Goal: Answer question/provide support: Share knowledge or assist other users

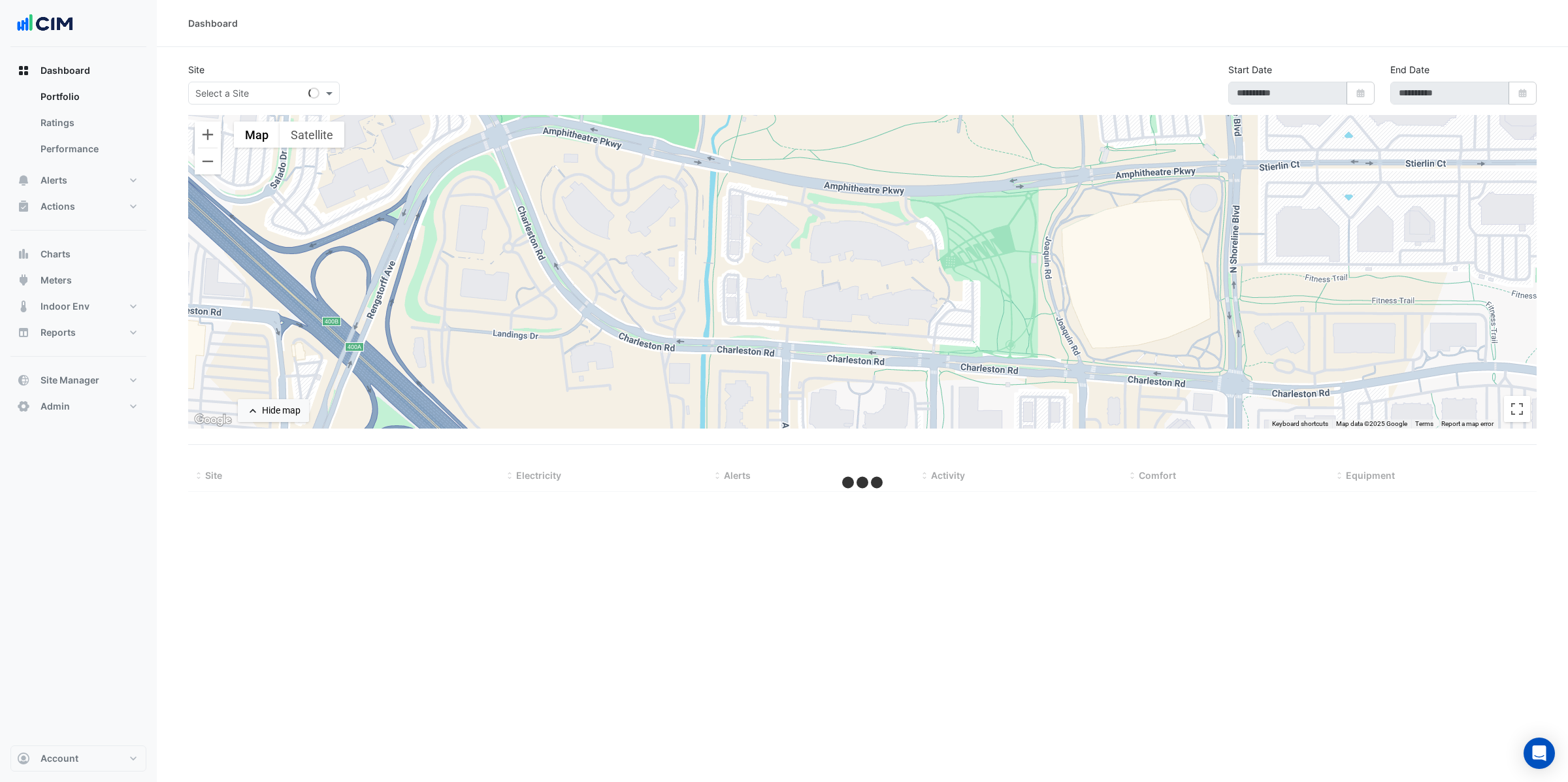
select select "**"
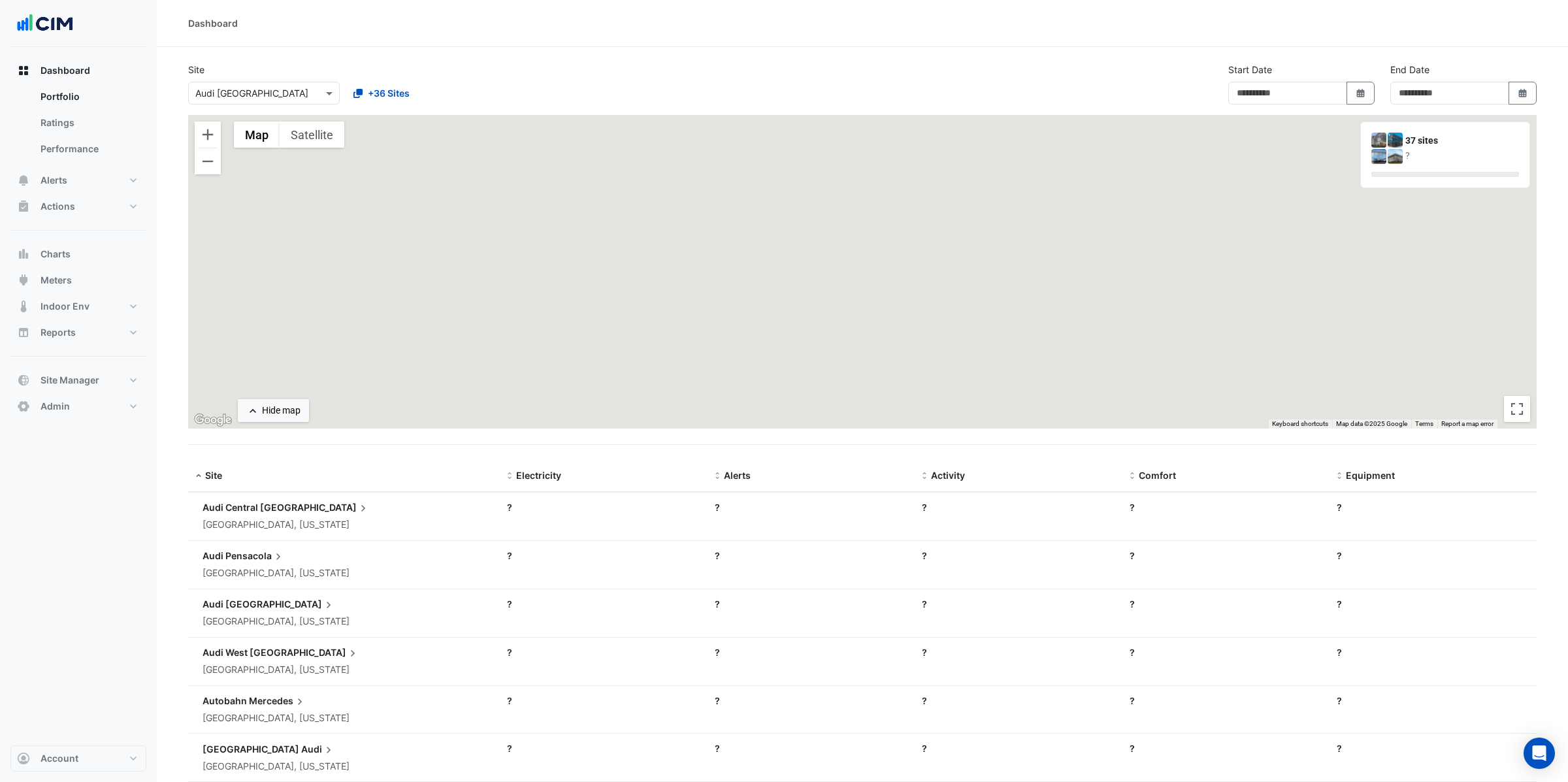
type input "**********"
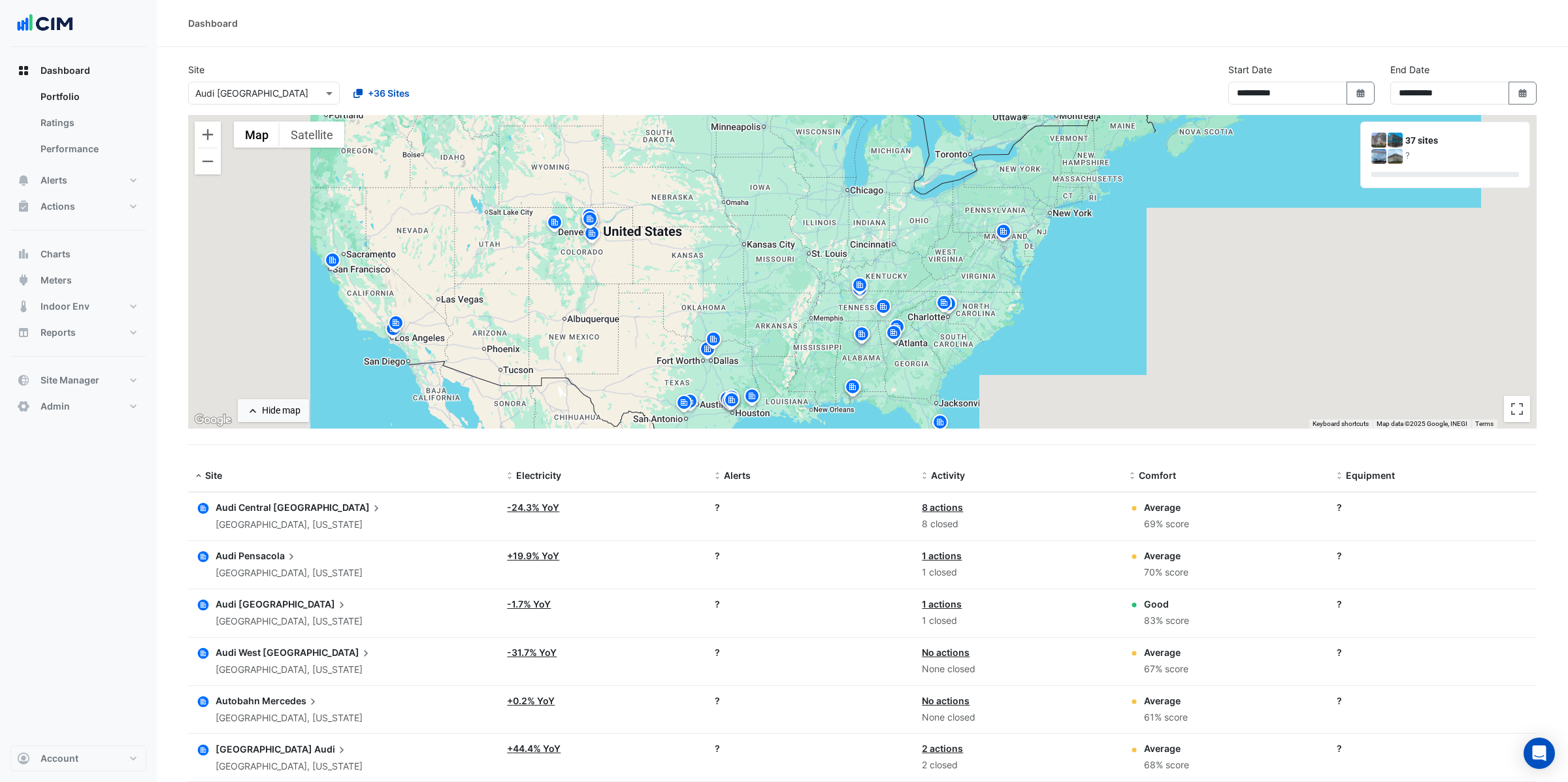
drag, startPoint x: 661, startPoint y: 288, endPoint x: 460, endPoint y: 351, distance: 210.6
click at [460, 351] on div "To activate drag with keyboard, press Alt + Enter. Once in keyboard drag state,…" at bounding box center [862, 272] width 1348 height 314
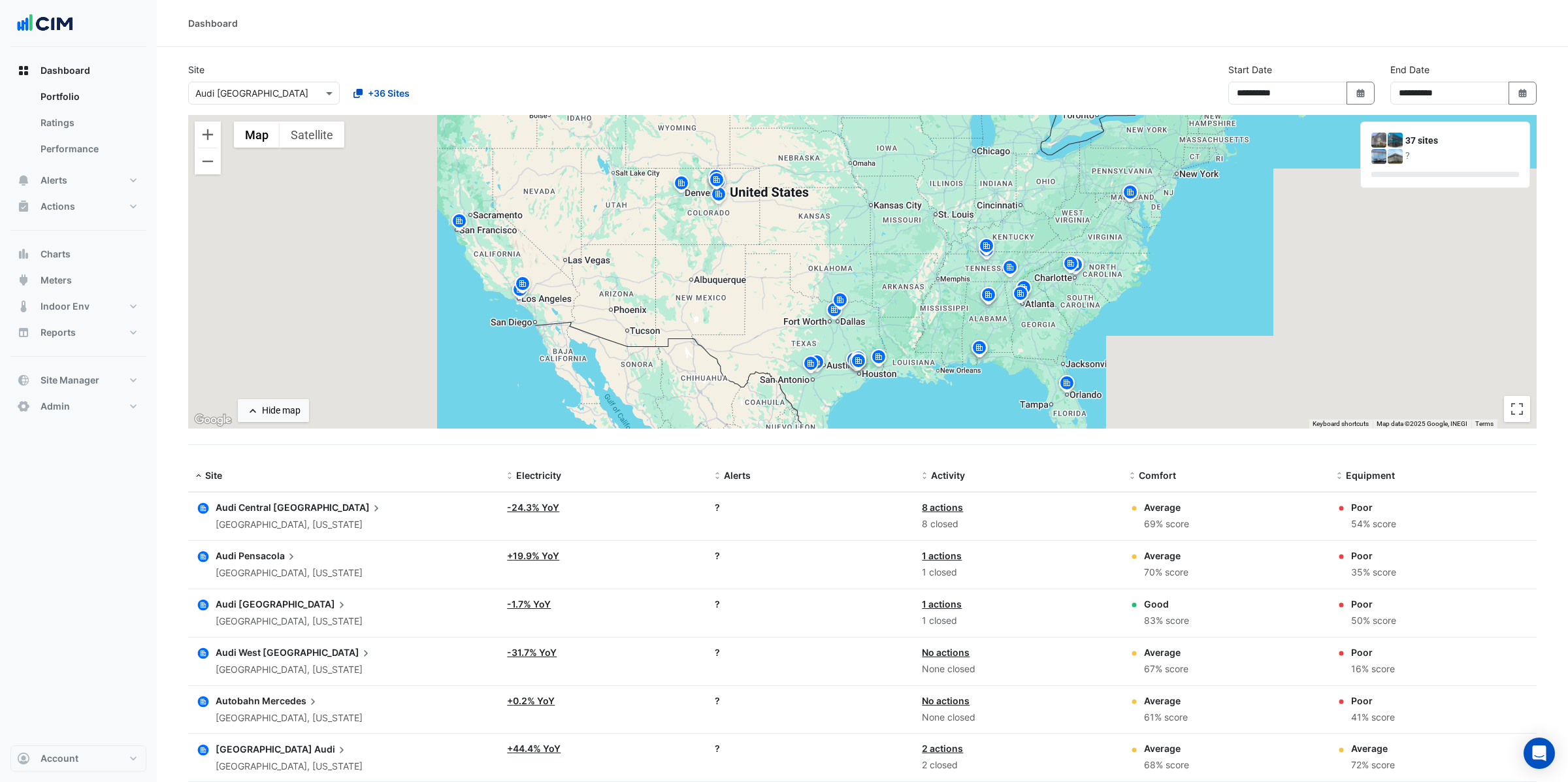
drag, startPoint x: 1020, startPoint y: 361, endPoint x: 1148, endPoint y: 322, distance: 133.8
click at [1148, 322] on div "To activate drag with keyboard, press Alt + Enter. Once in keyboard drag state,…" at bounding box center [862, 272] width 1348 height 314
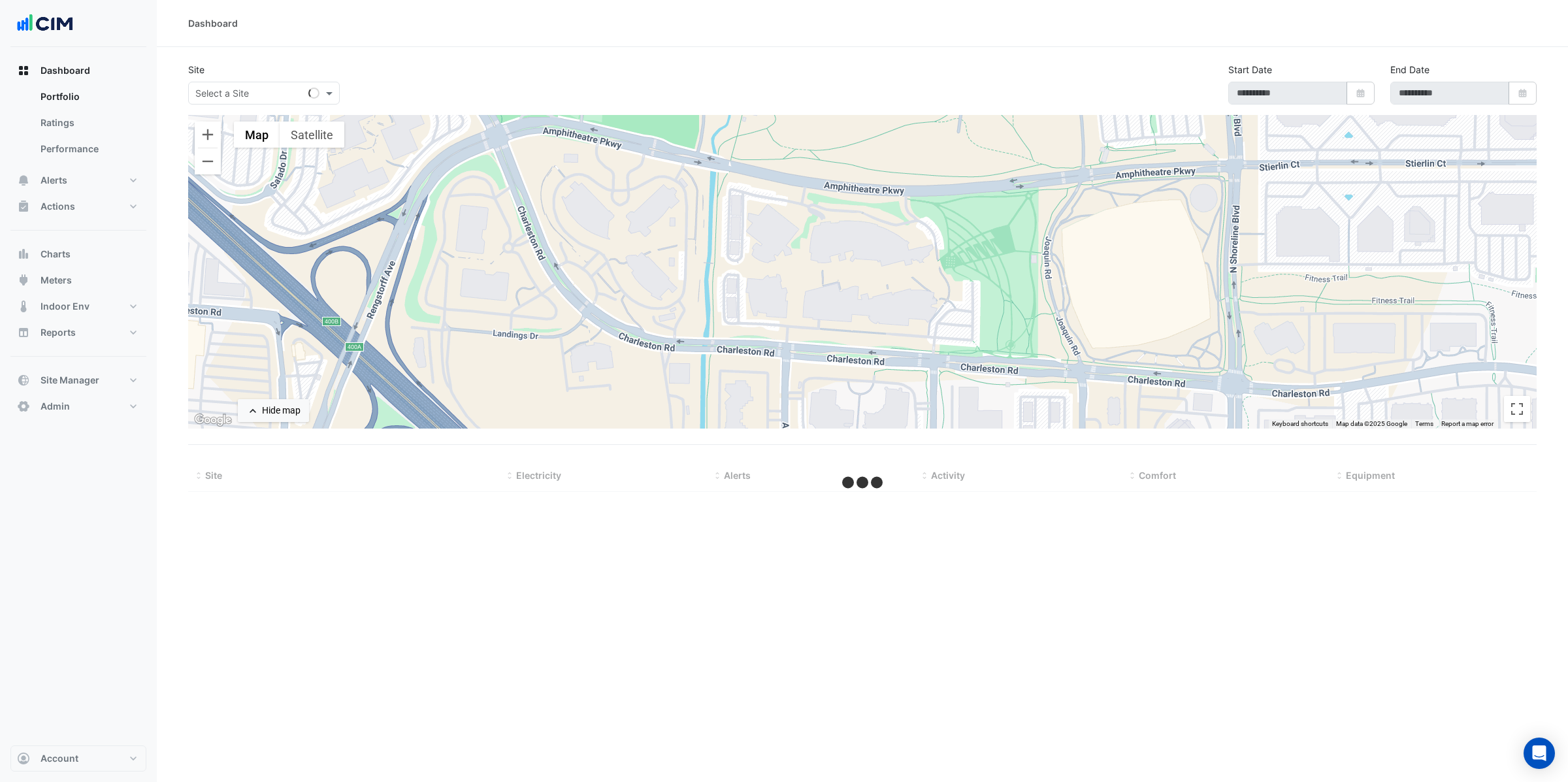
click at [240, 97] on input "text" at bounding box center [251, 93] width 111 height 14
type input "******"
type input "**********"
select select "**"
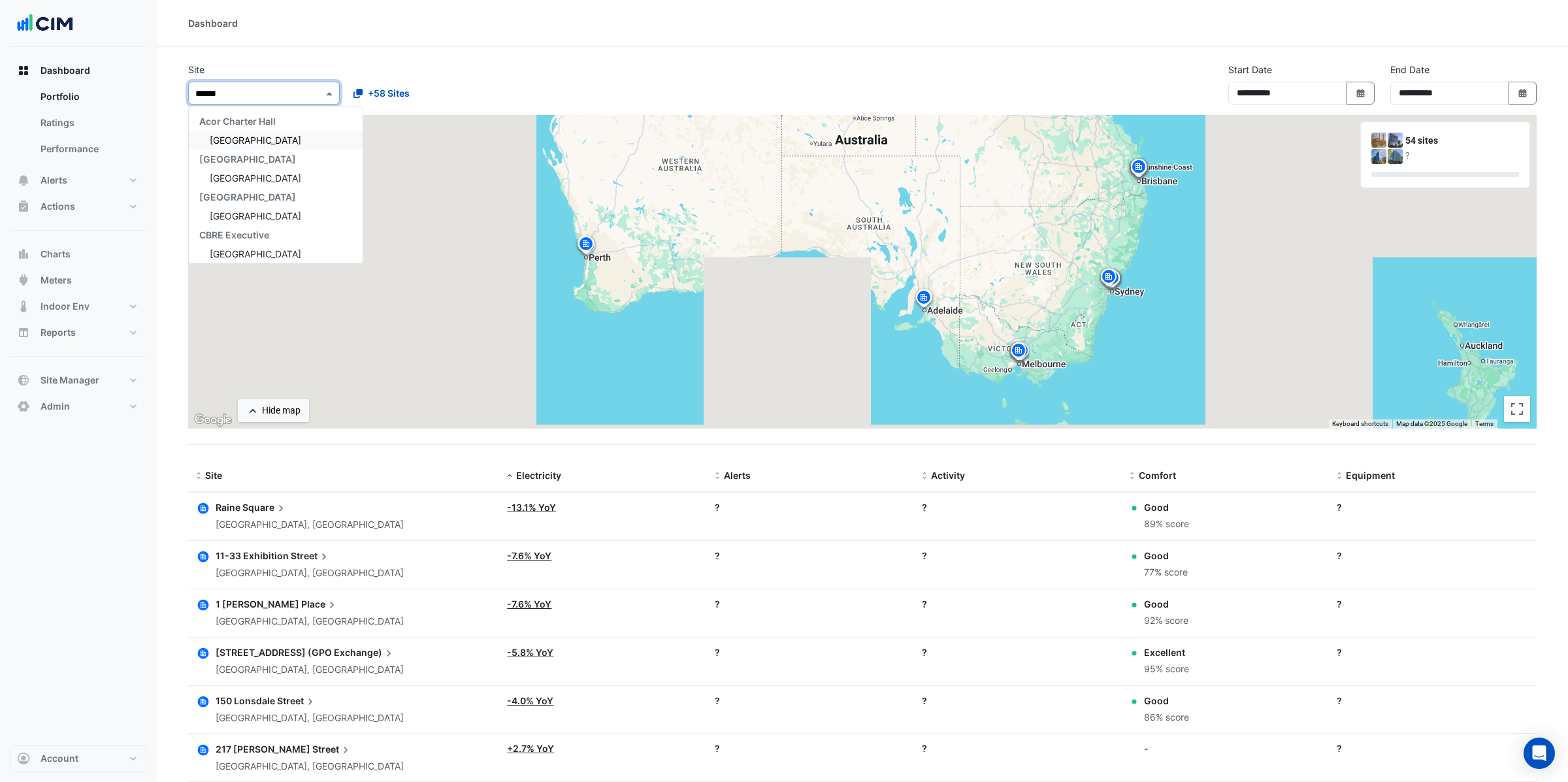
click at [230, 137] on span "Chifley Tower" at bounding box center [255, 140] width 91 height 11
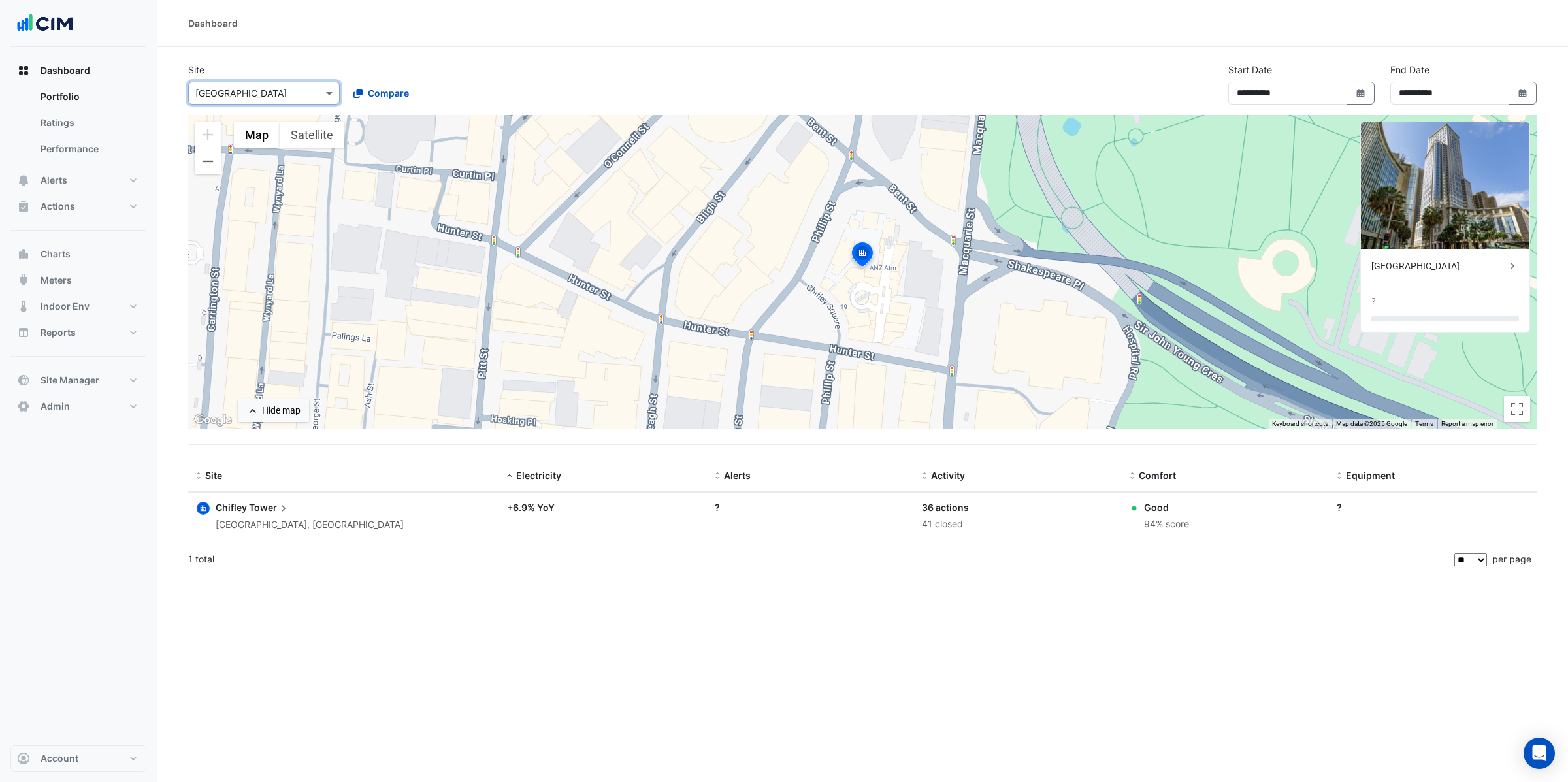
click at [241, 509] on span "Chifley" at bounding box center [231, 507] width 31 height 11
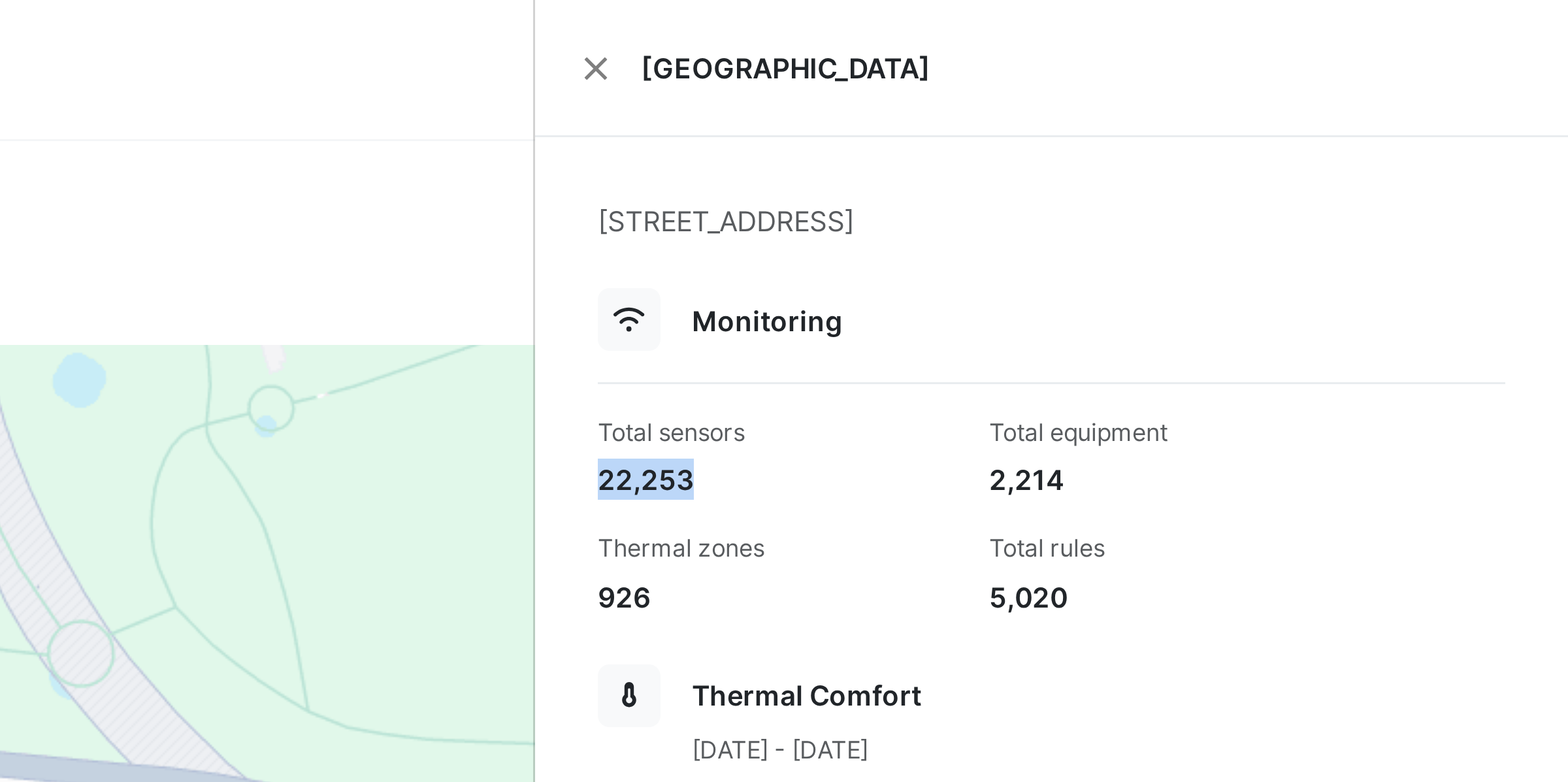
drag, startPoint x: 1246, startPoint y: 159, endPoint x: 1285, endPoint y: 158, distance: 39.0
click at [1285, 158] on div "22,253" at bounding box center [1305, 159] width 120 height 14
drag, startPoint x: 1246, startPoint y: 143, endPoint x: 1299, endPoint y: 143, distance: 53.0
click at [1299, 143] on div "Total sensors" at bounding box center [1305, 144] width 120 height 12
drag, startPoint x: 1375, startPoint y: 162, endPoint x: 1404, endPoint y: 158, distance: 29.3
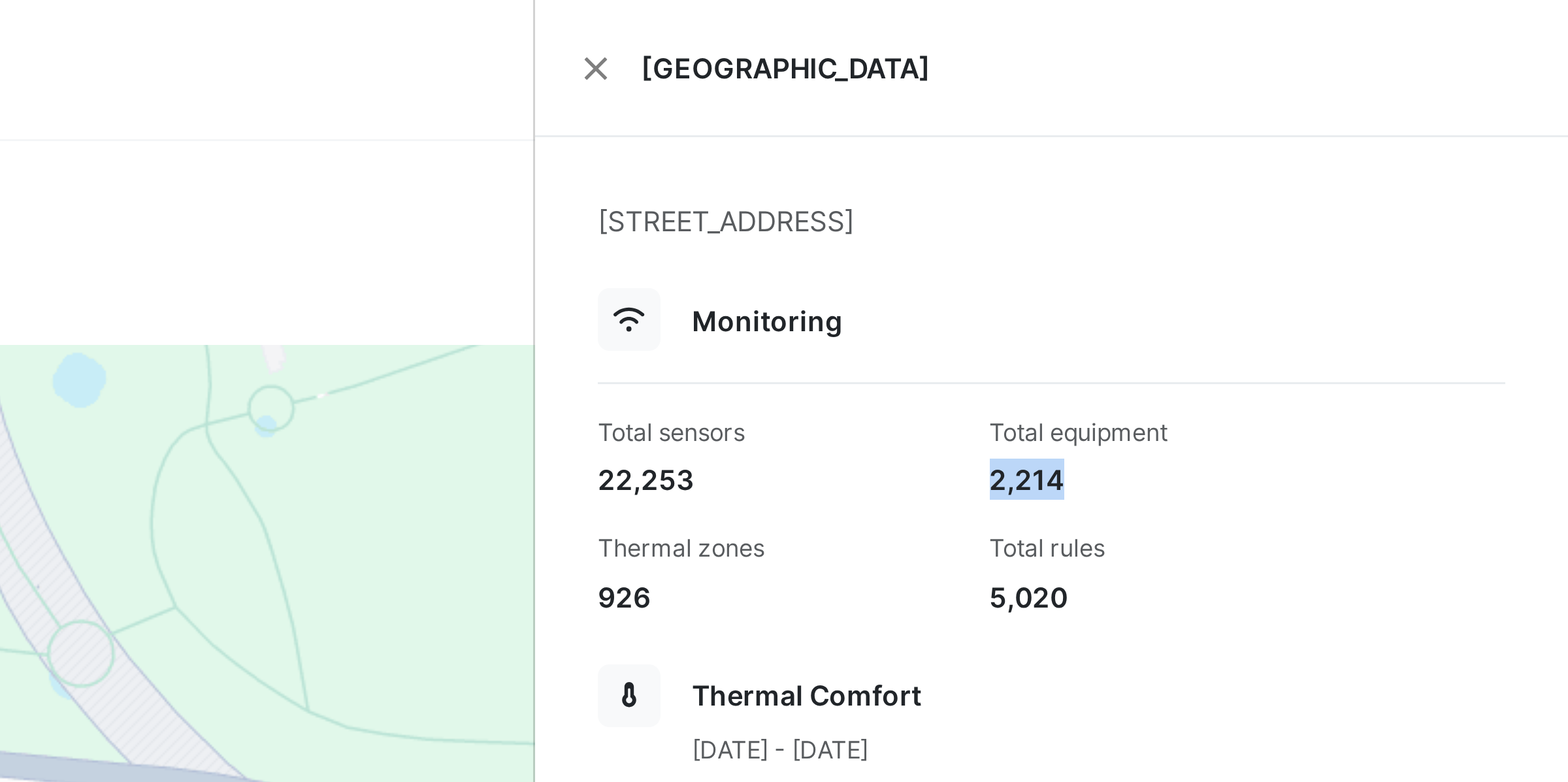
click at [1404, 158] on div "2,214" at bounding box center [1435, 159] width 120 height 14
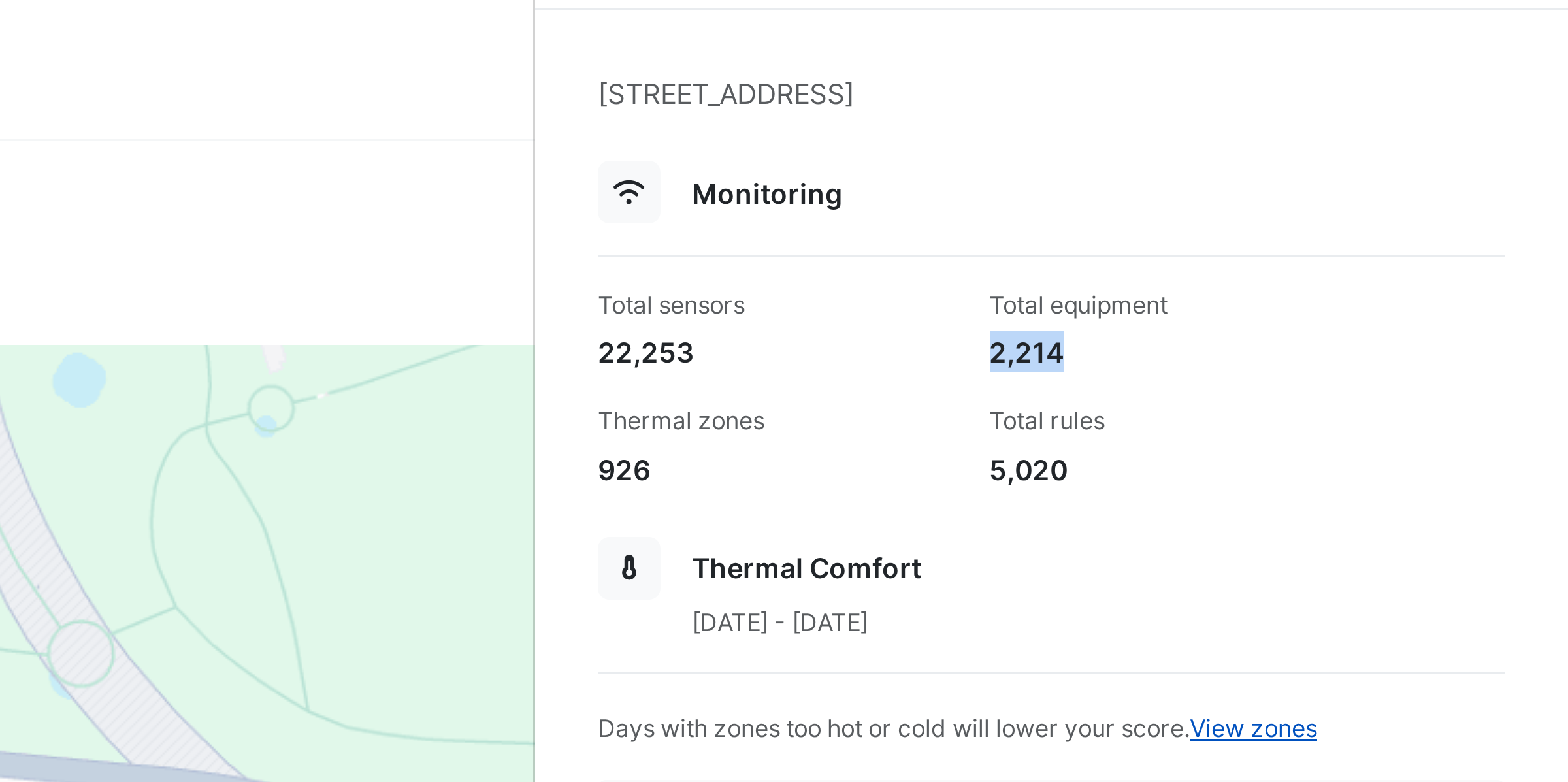
scroll to position [43, 0]
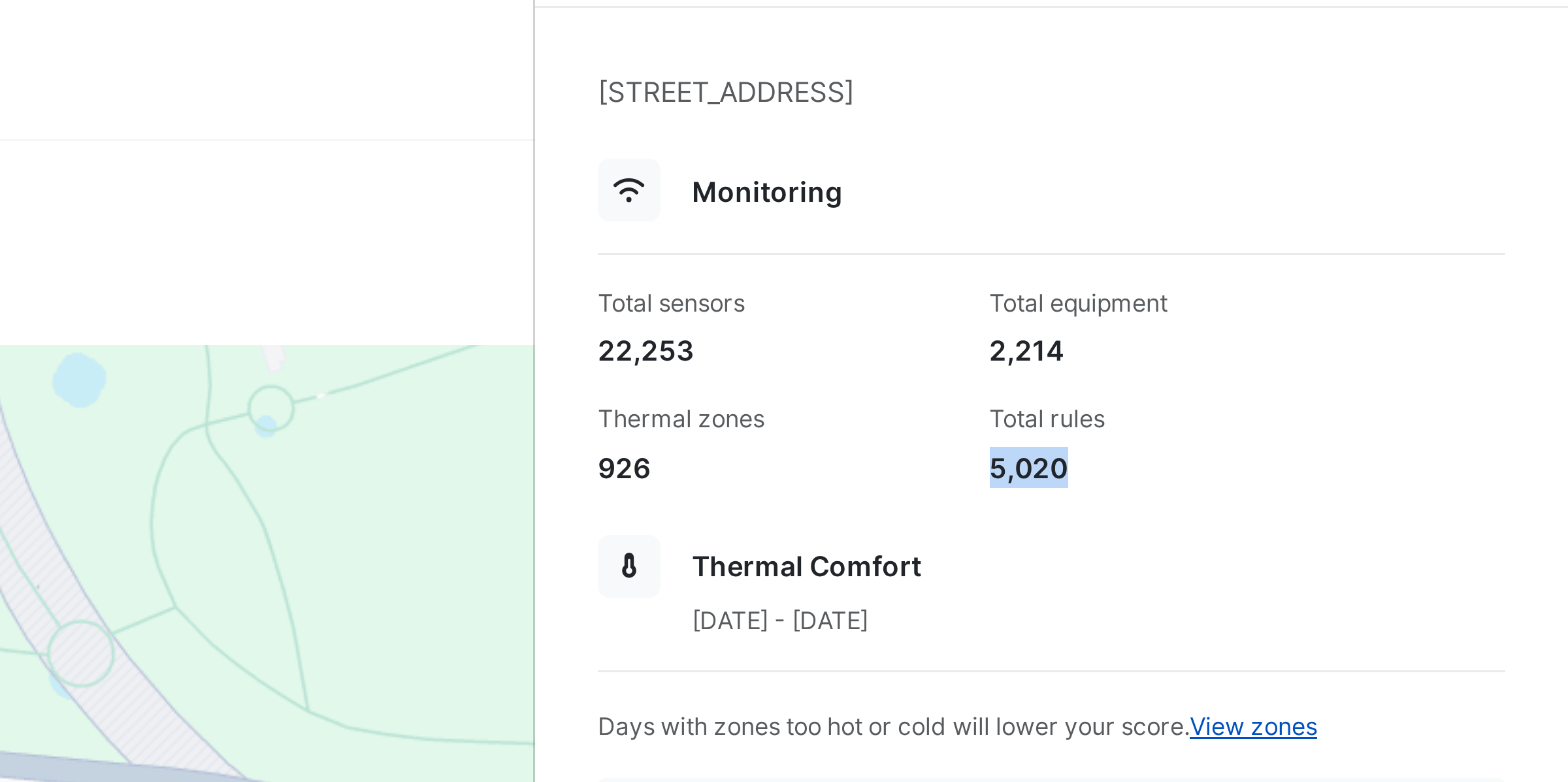
drag, startPoint x: 1375, startPoint y: 156, endPoint x: 1399, endPoint y: 154, distance: 24.1
click at [1399, 154] on div "5,020" at bounding box center [1435, 156] width 120 height 14
drag, startPoint x: 1245, startPoint y: 116, endPoint x: 1281, endPoint y: 119, distance: 36.1
click at [1273, 115] on div "22,253" at bounding box center [1305, 116] width 120 height 14
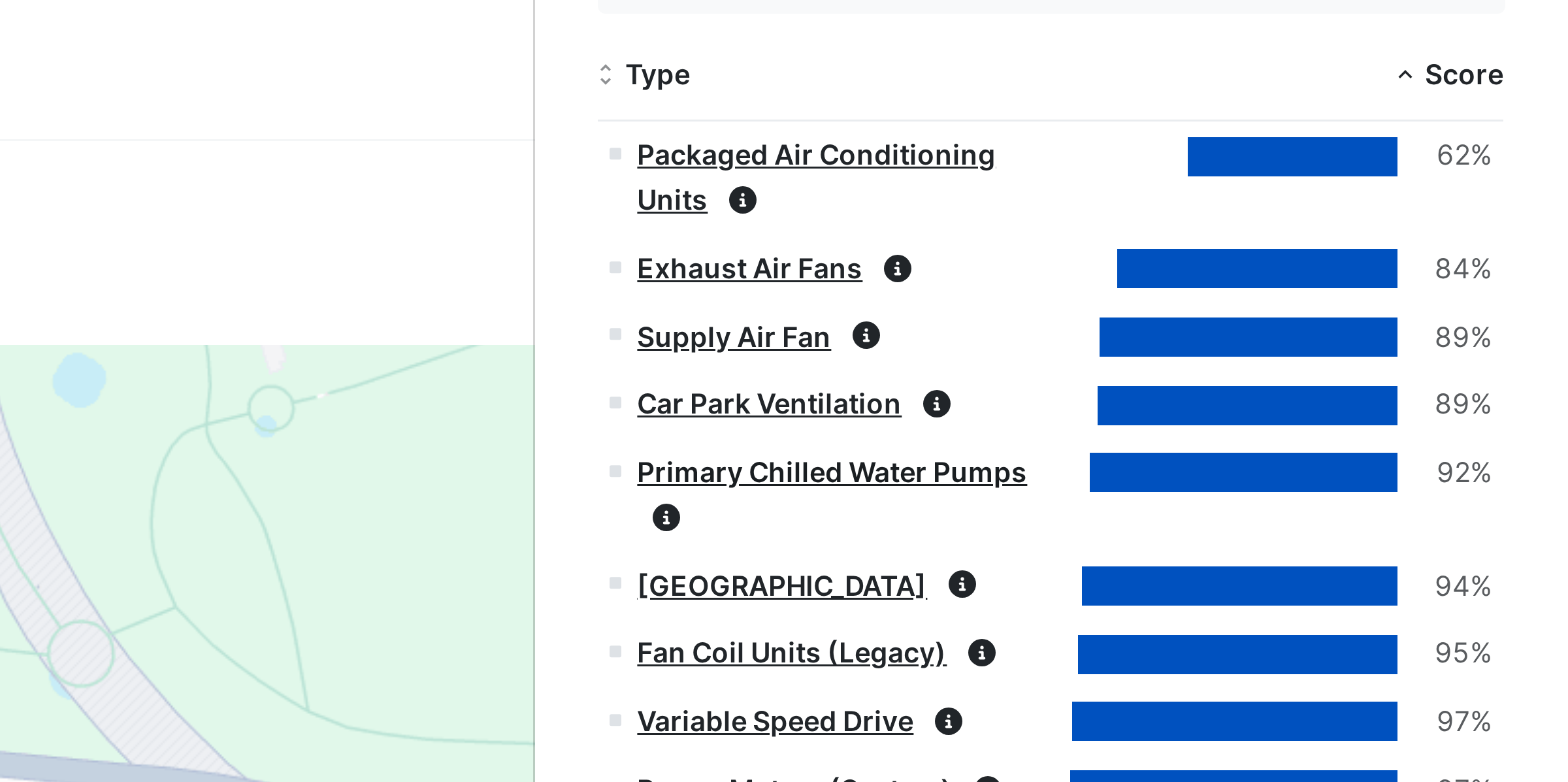
scroll to position [1376, 0]
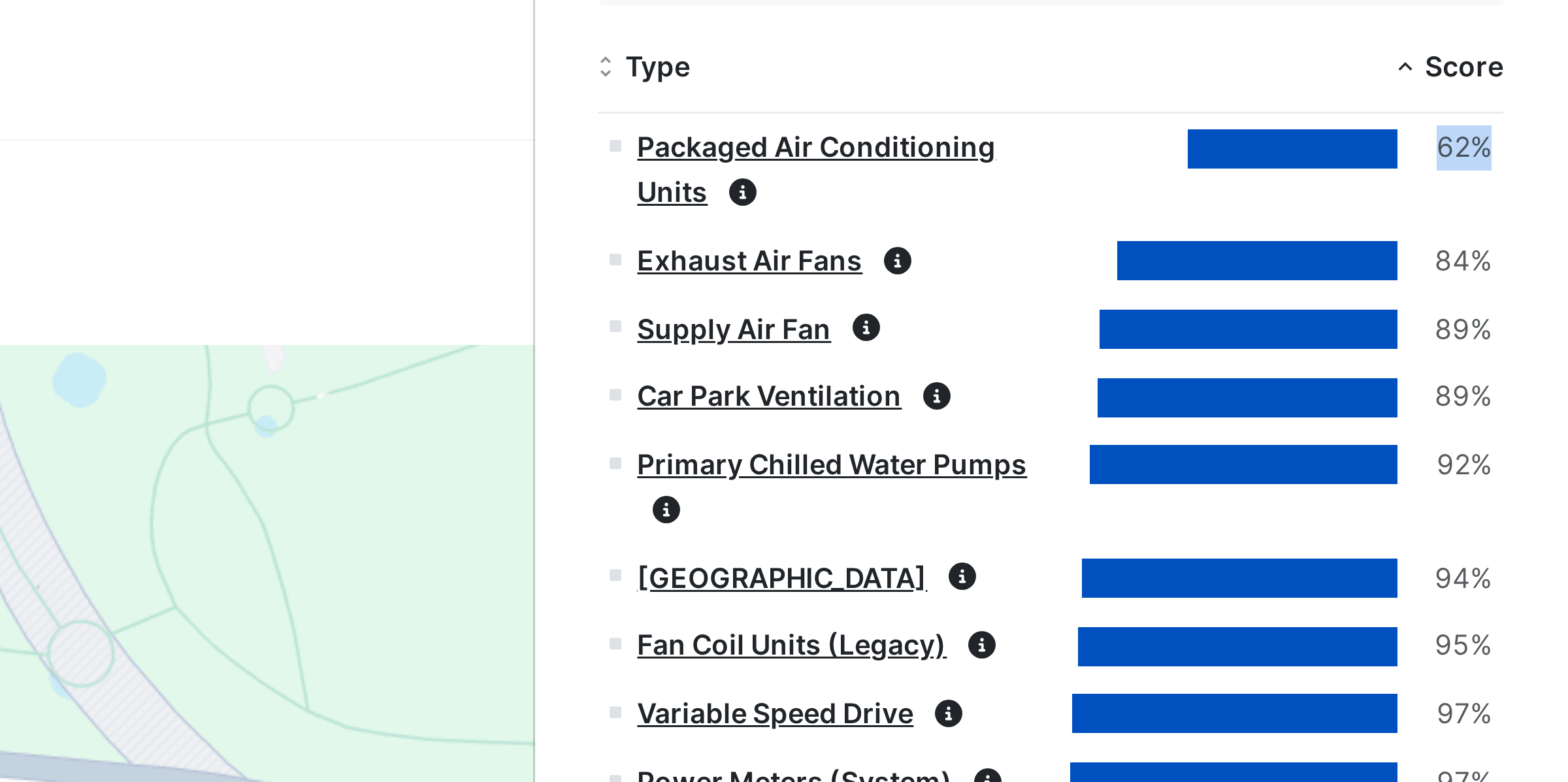
drag, startPoint x: 1530, startPoint y: 49, endPoint x: 1544, endPoint y: 49, distance: 14.0
click at [1543, 49] on datatable-body-cell "62%" at bounding box center [1471, 57] width 151 height 38
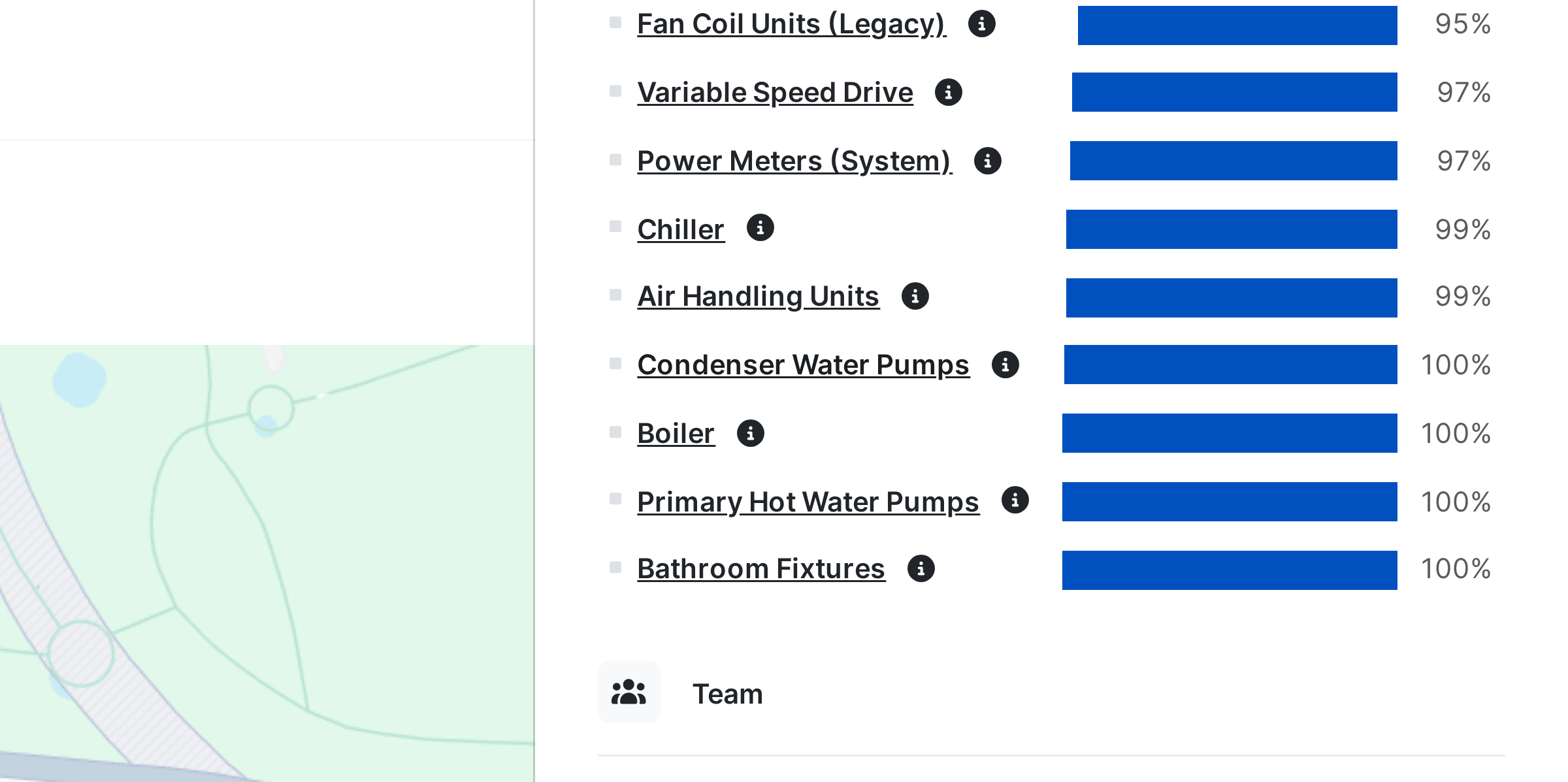
scroll to position [1584, 0]
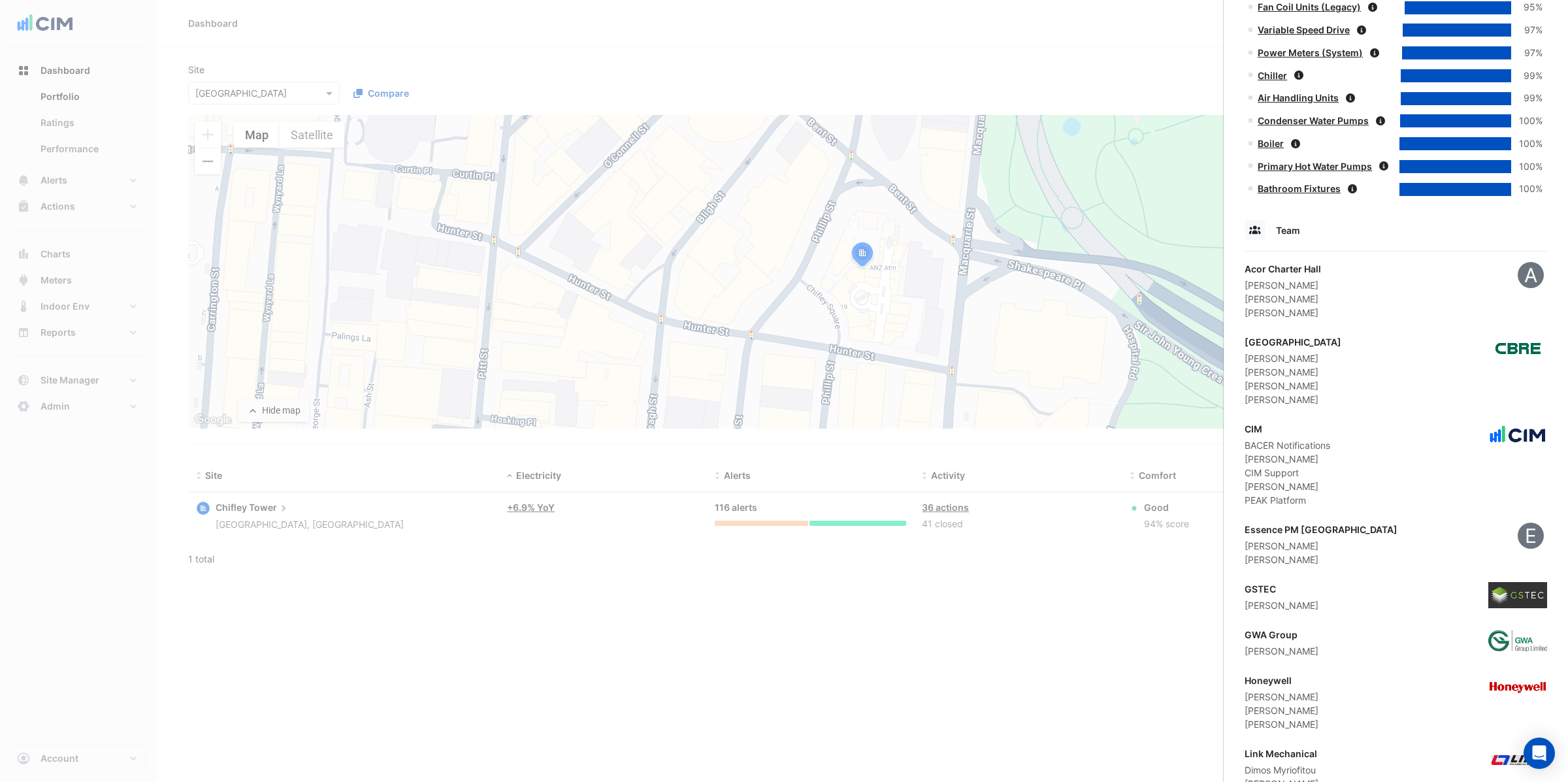
click at [222, 91] on ngb-offcanvas-backdrop at bounding box center [784, 391] width 1568 height 782
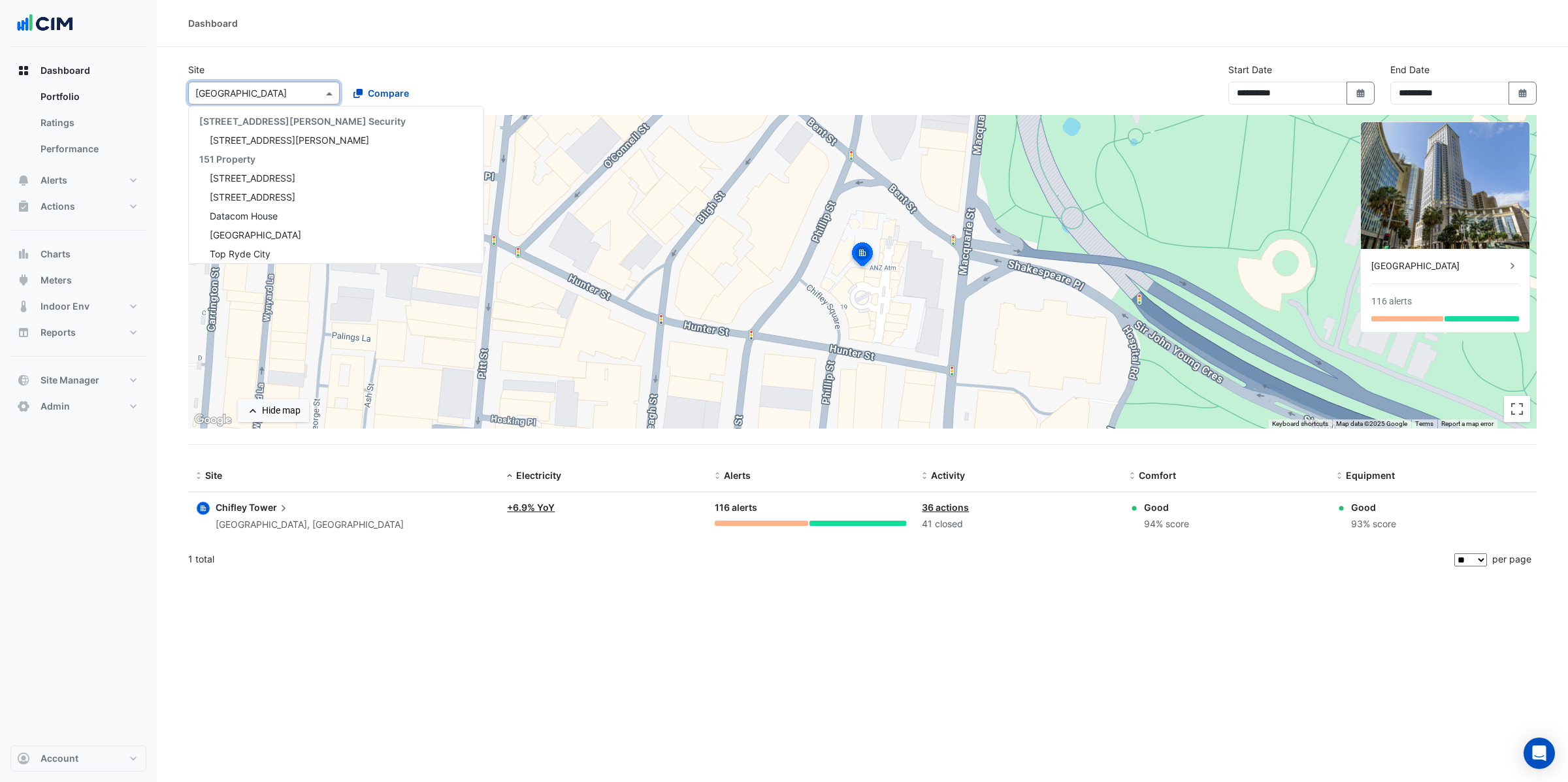
click at [222, 91] on input "text" at bounding box center [251, 93] width 111 height 14
type input "***"
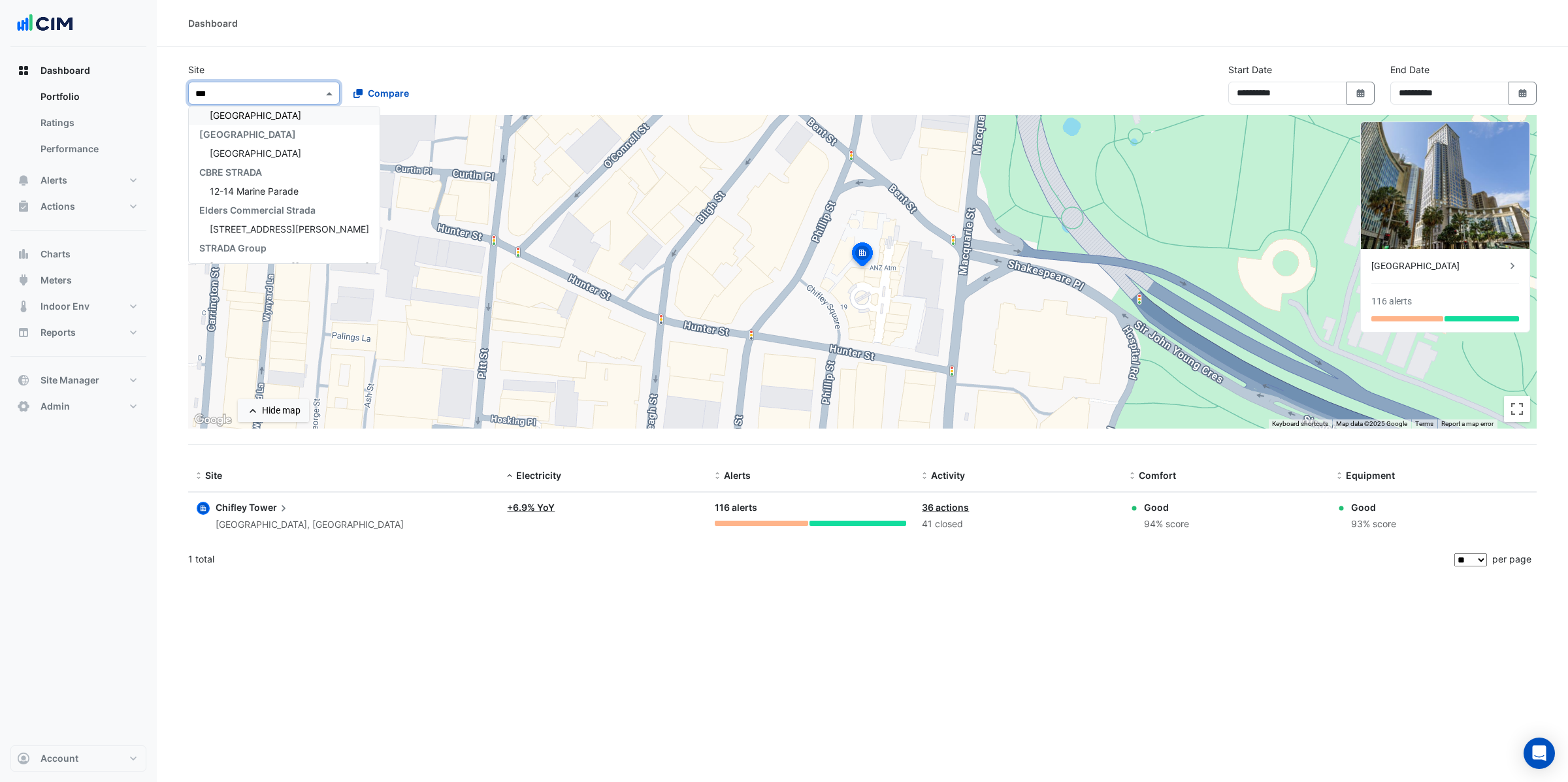
click at [243, 112] on span "Adare Manor" at bounding box center [255, 115] width 91 height 11
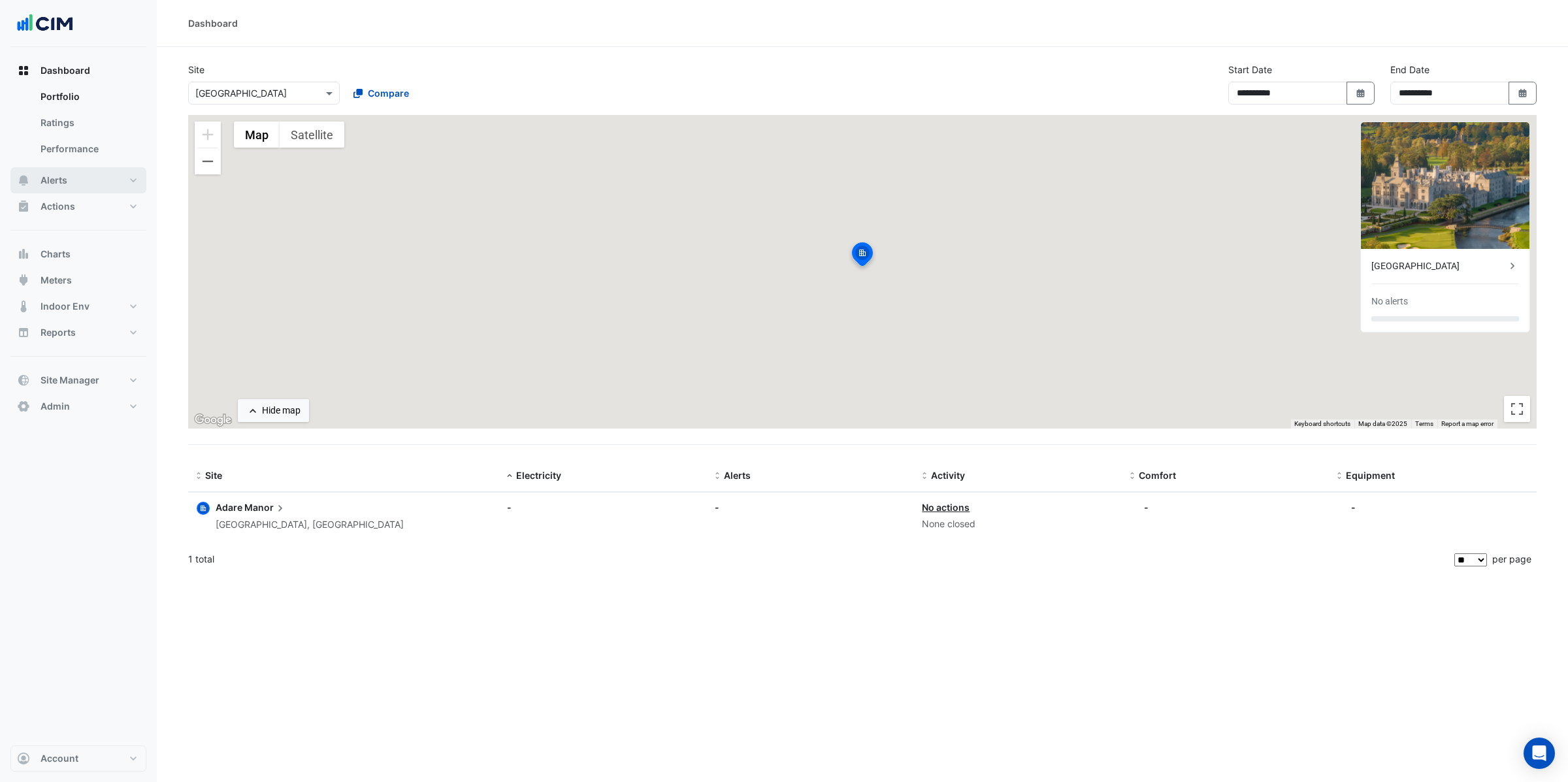
click at [57, 178] on span "Alerts" at bounding box center [54, 180] width 27 height 13
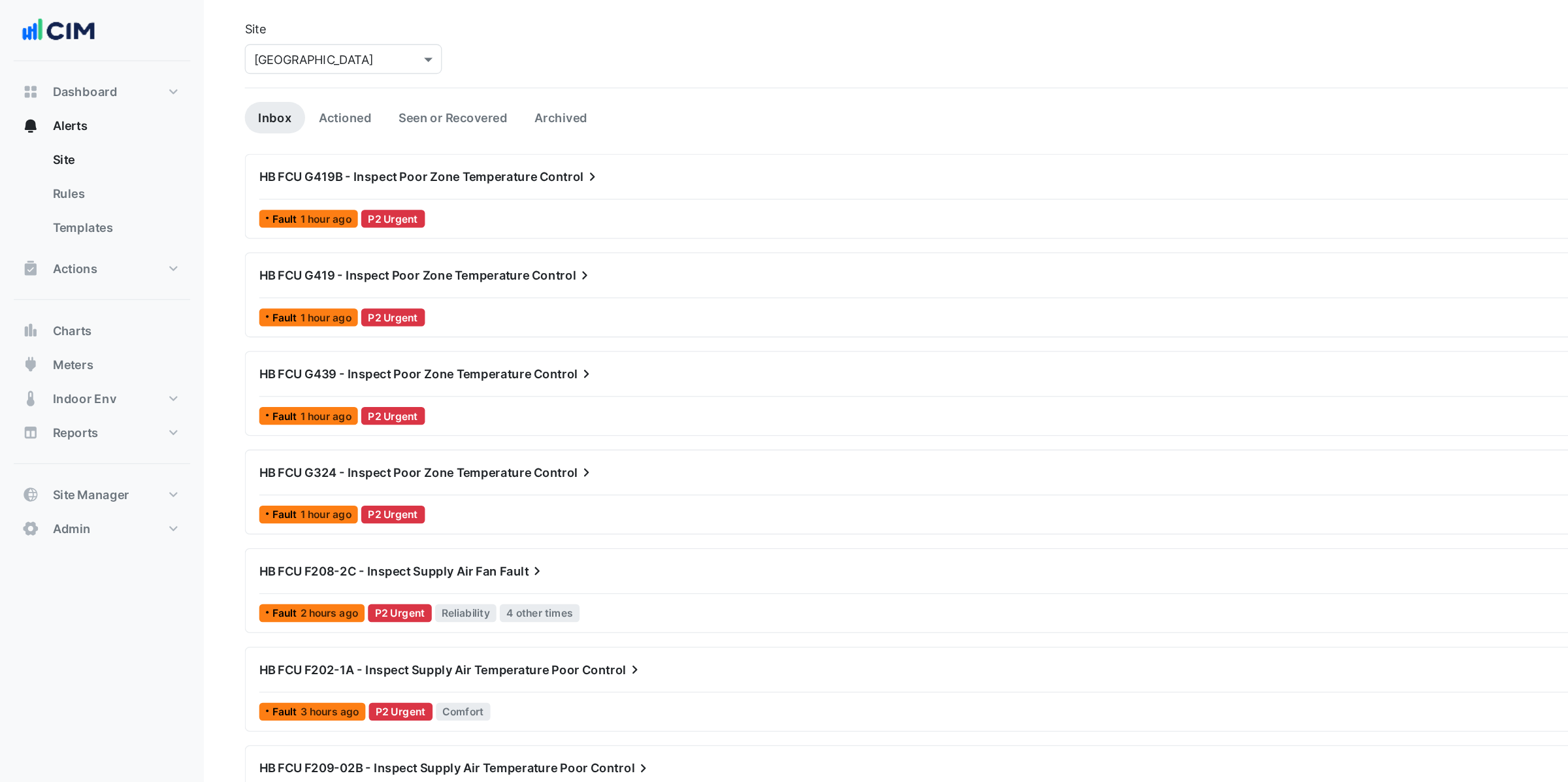
scroll to position [15, 0]
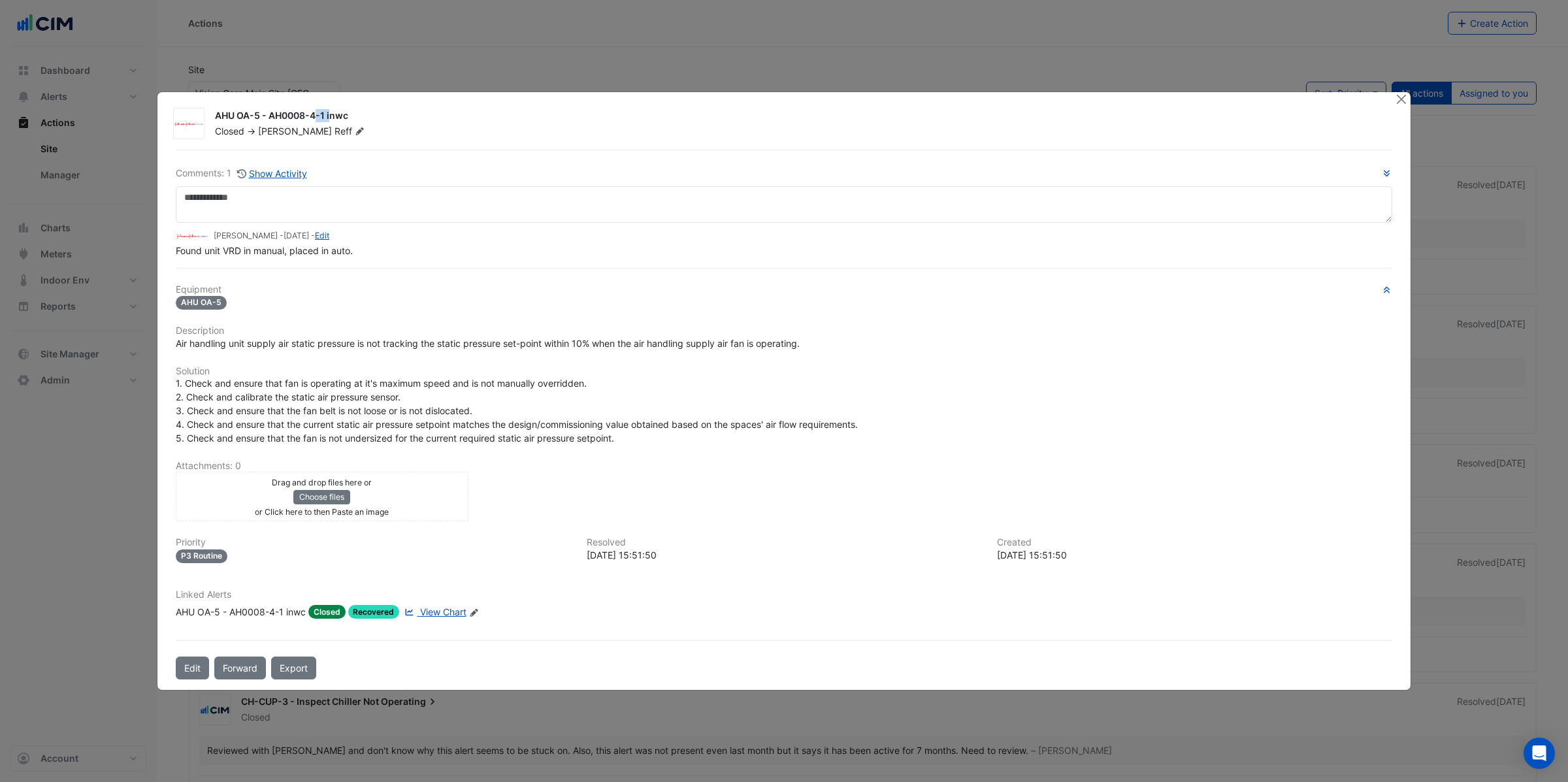
drag, startPoint x: 238, startPoint y: 117, endPoint x: 263, endPoint y: 117, distance: 25.0
click at [262, 116] on div "AHU OA-5 - AH0008-4-1 inwc" at bounding box center [797, 117] width 1164 height 16
click at [449, 612] on span "View Chart" at bounding box center [443, 612] width 46 height 11
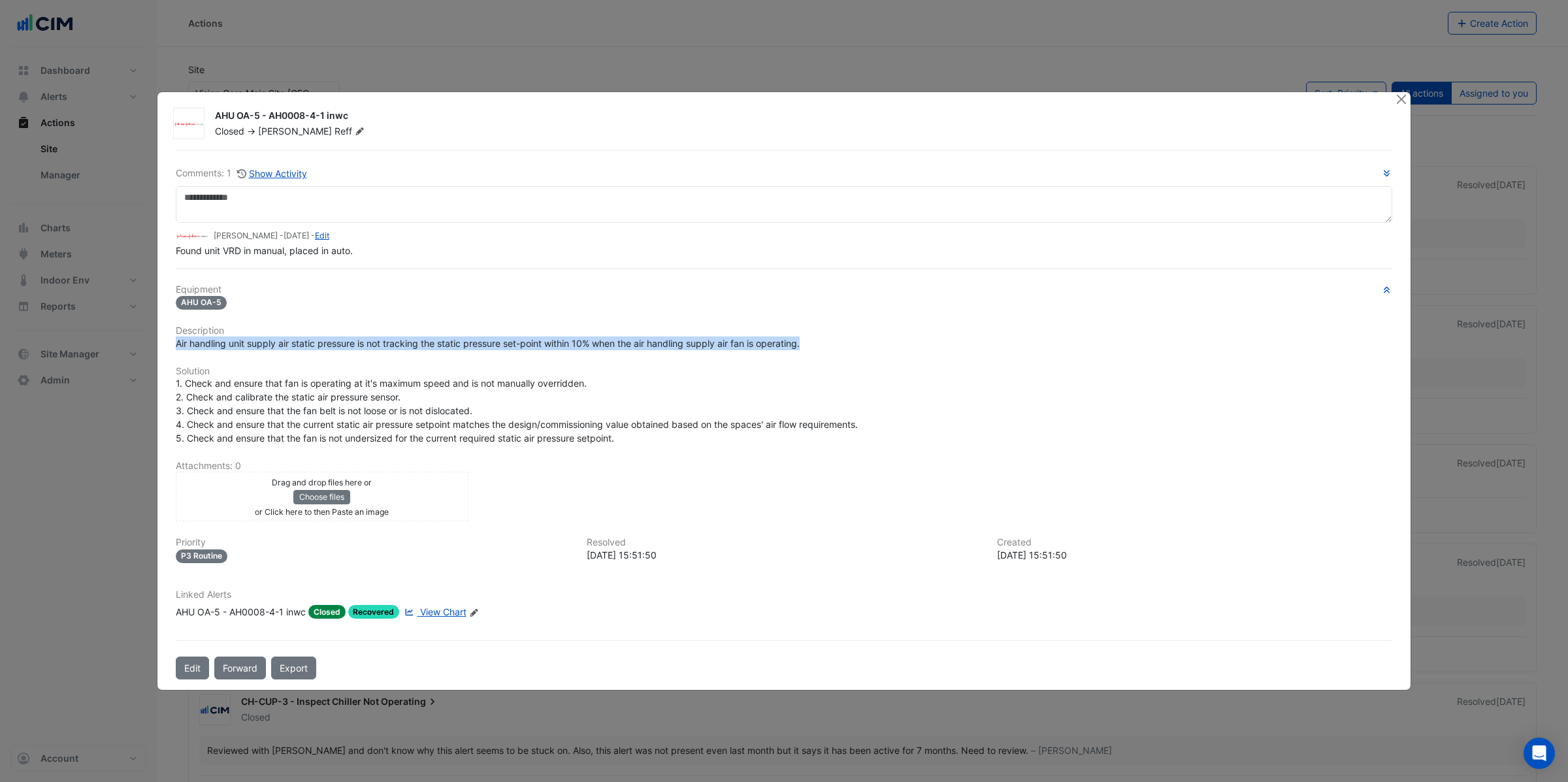
drag, startPoint x: 178, startPoint y: 341, endPoint x: 652, endPoint y: 368, distance: 474.8
click at [810, 342] on div "Air handling unit supply air static pressure is not tracking the static pressur…" at bounding box center [784, 343] width 1217 height 14
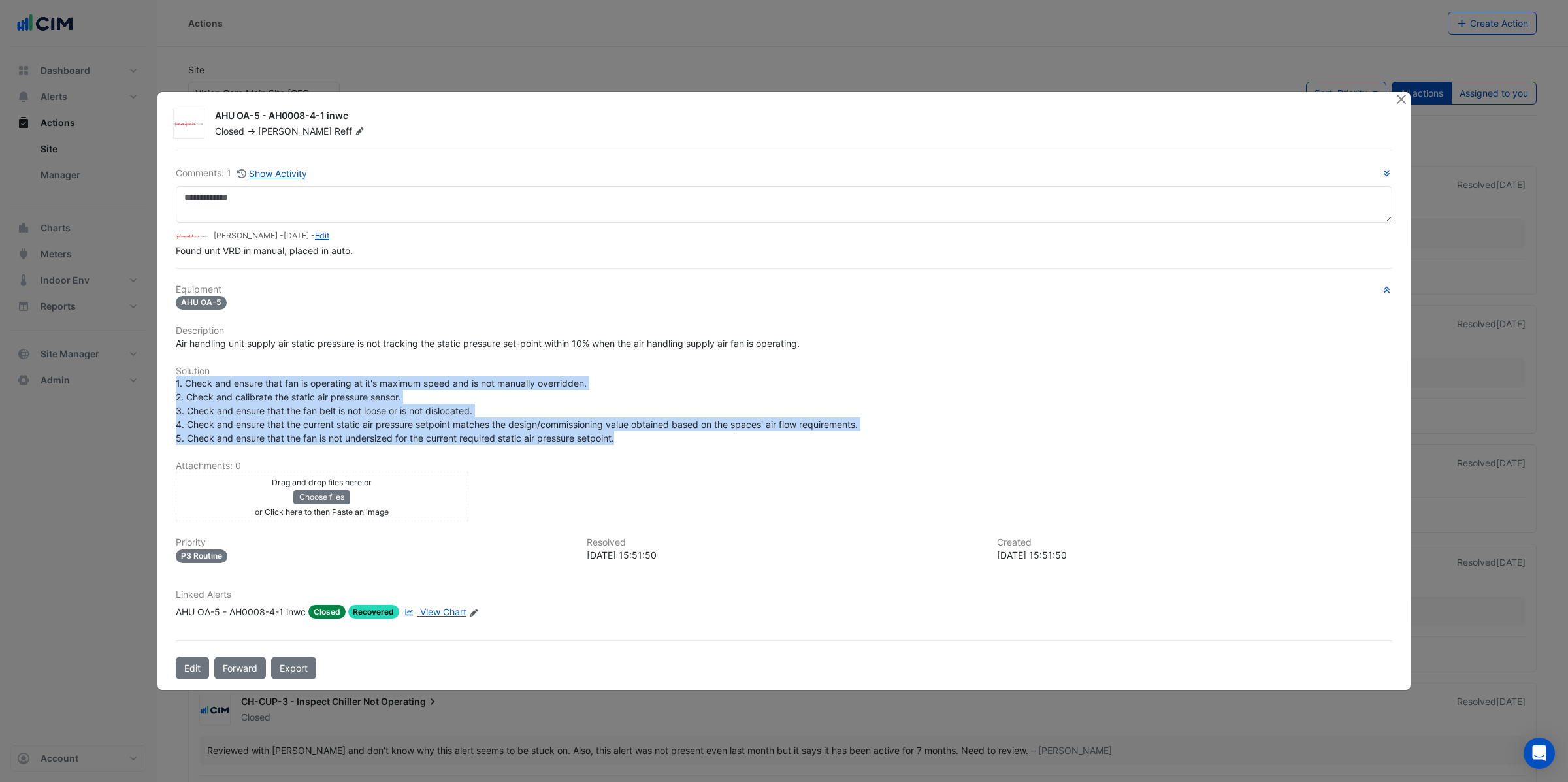
drag, startPoint x: 176, startPoint y: 385, endPoint x: 768, endPoint y: 436, distance: 594.2
click at [767, 436] on div "1. Check and ensure that fan is operating at it's maximum speed and is not manu…" at bounding box center [784, 410] width 1217 height 69
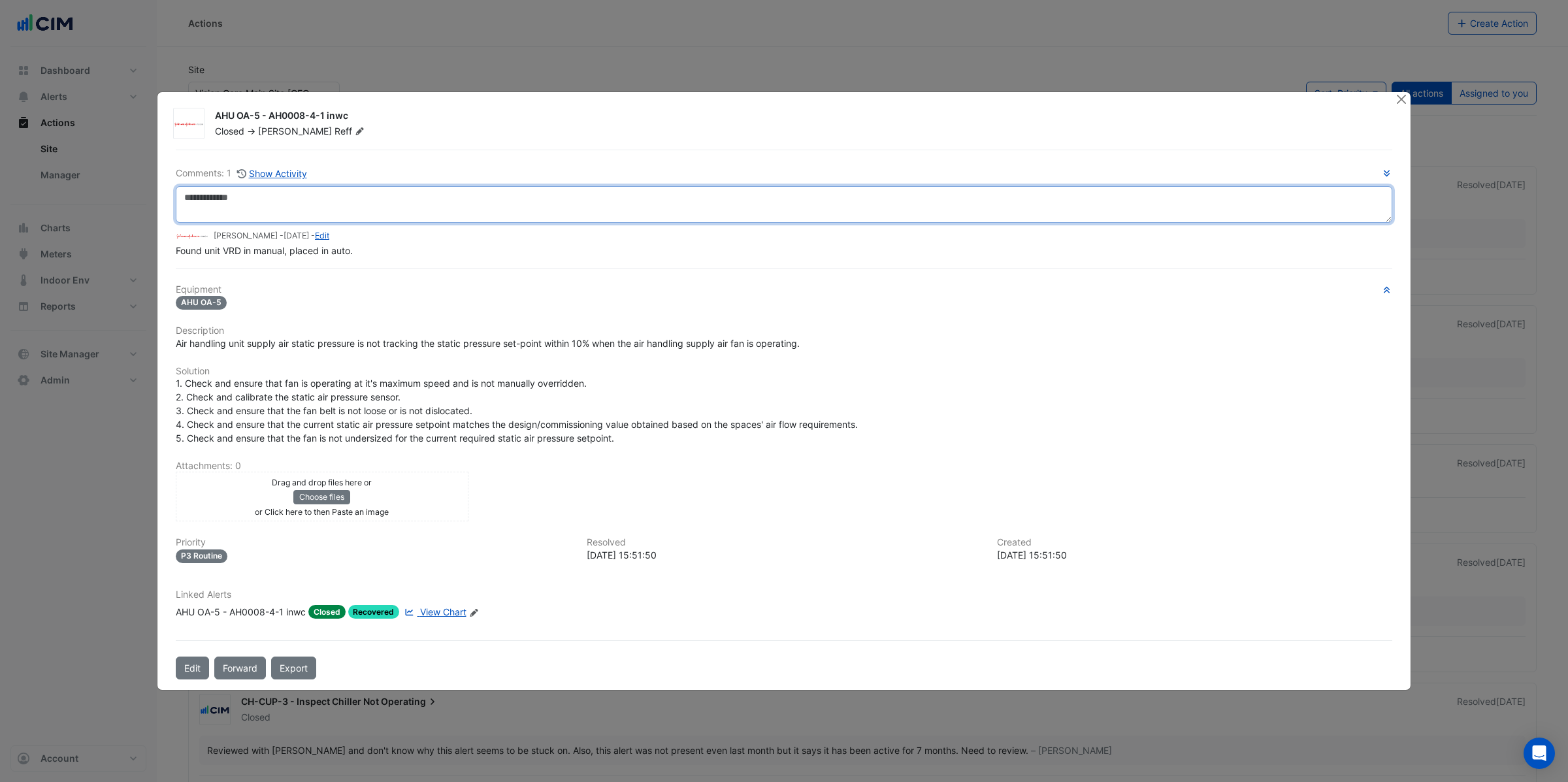
click at [215, 203] on textarea at bounding box center [784, 204] width 1217 height 36
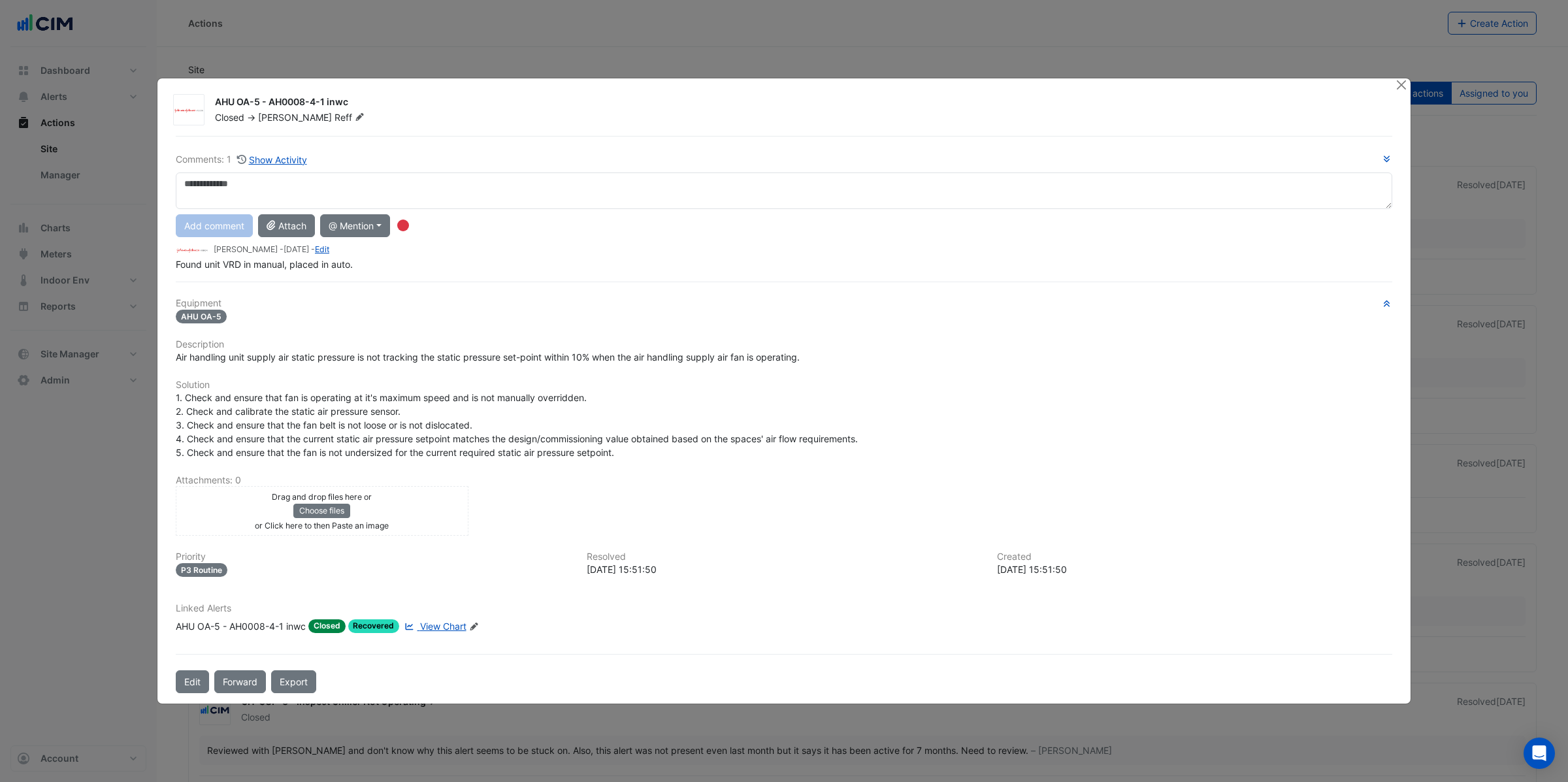
click at [496, 277] on div "Comments: 1 Show Activity Add comment Attach @ Mention CIM CIM Support JnJ Visi…" at bounding box center [784, 415] width 1233 height 558
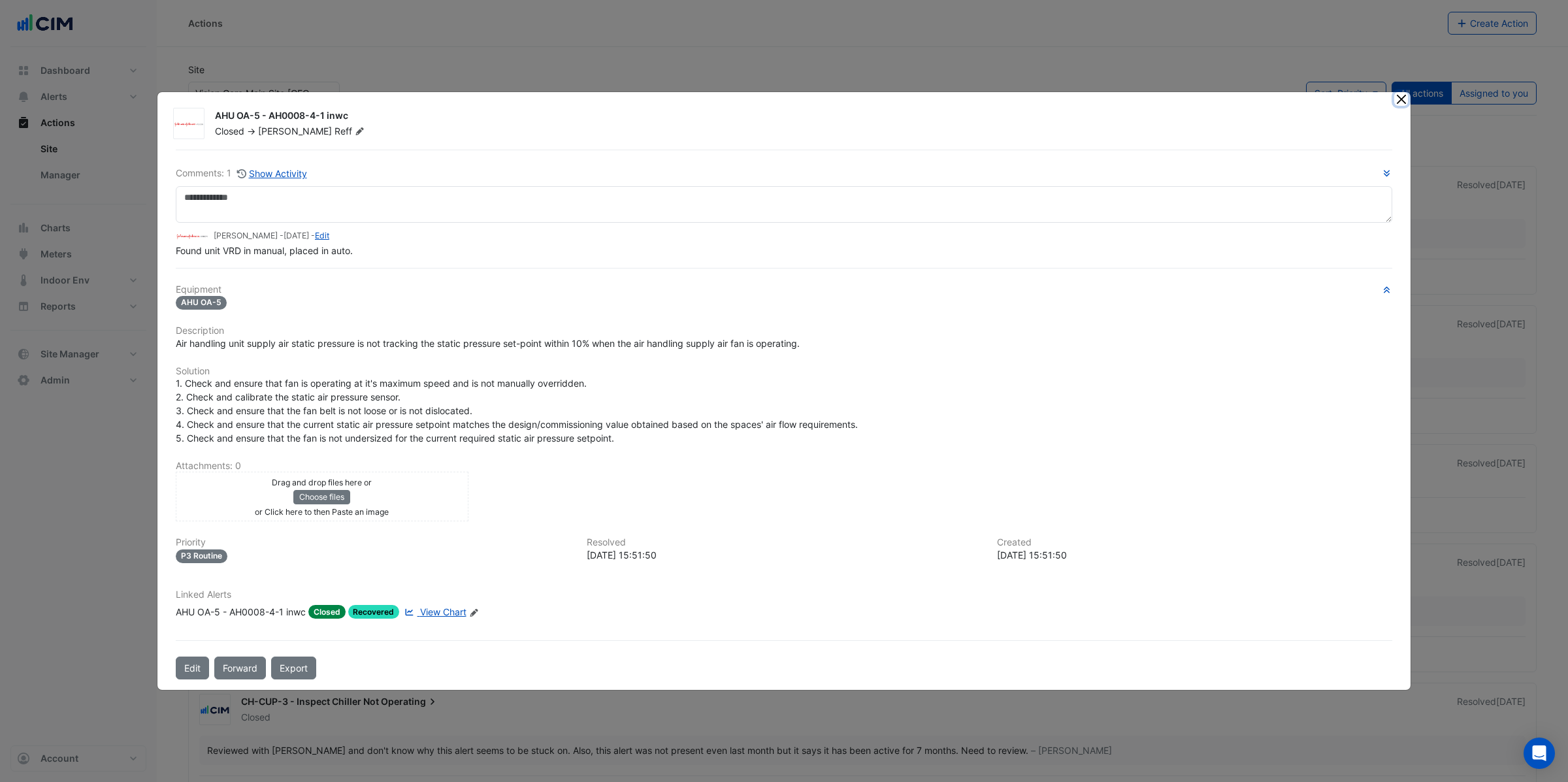
click at [1400, 101] on button "Close" at bounding box center [1401, 99] width 14 height 14
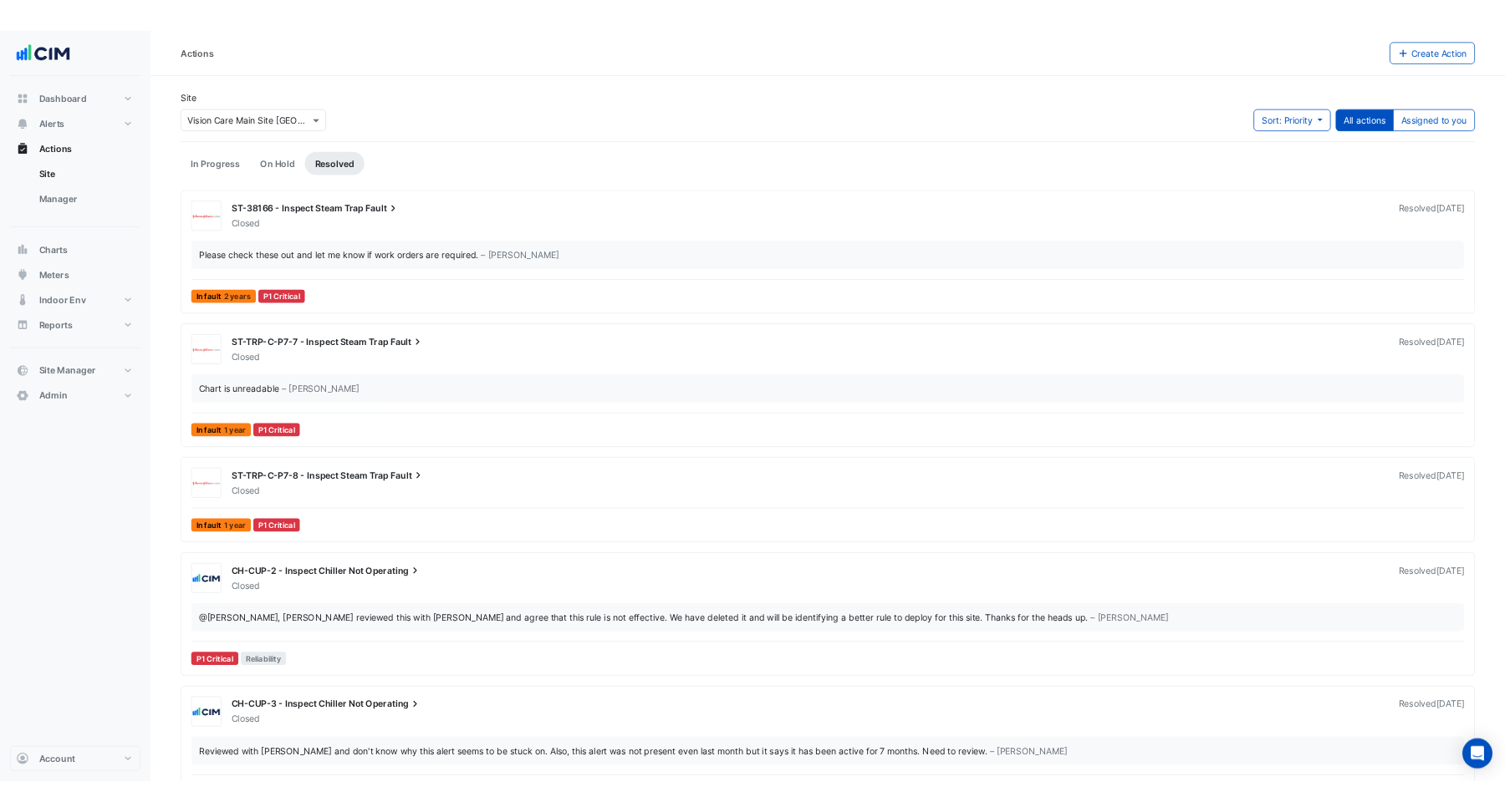
scroll to position [6, 0]
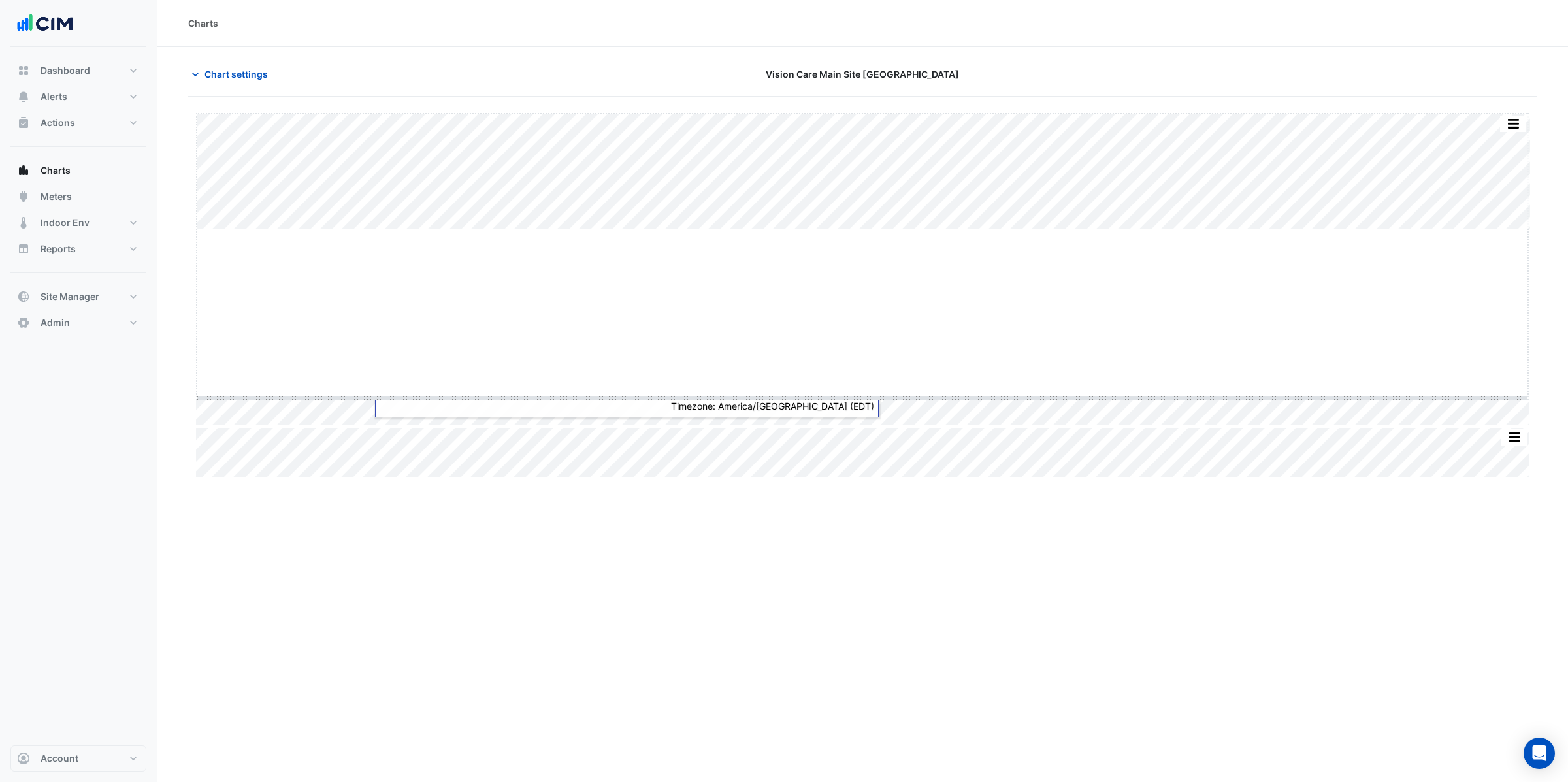
drag, startPoint x: 859, startPoint y: 229, endPoint x: 835, endPoint y: 398, distance: 170.7
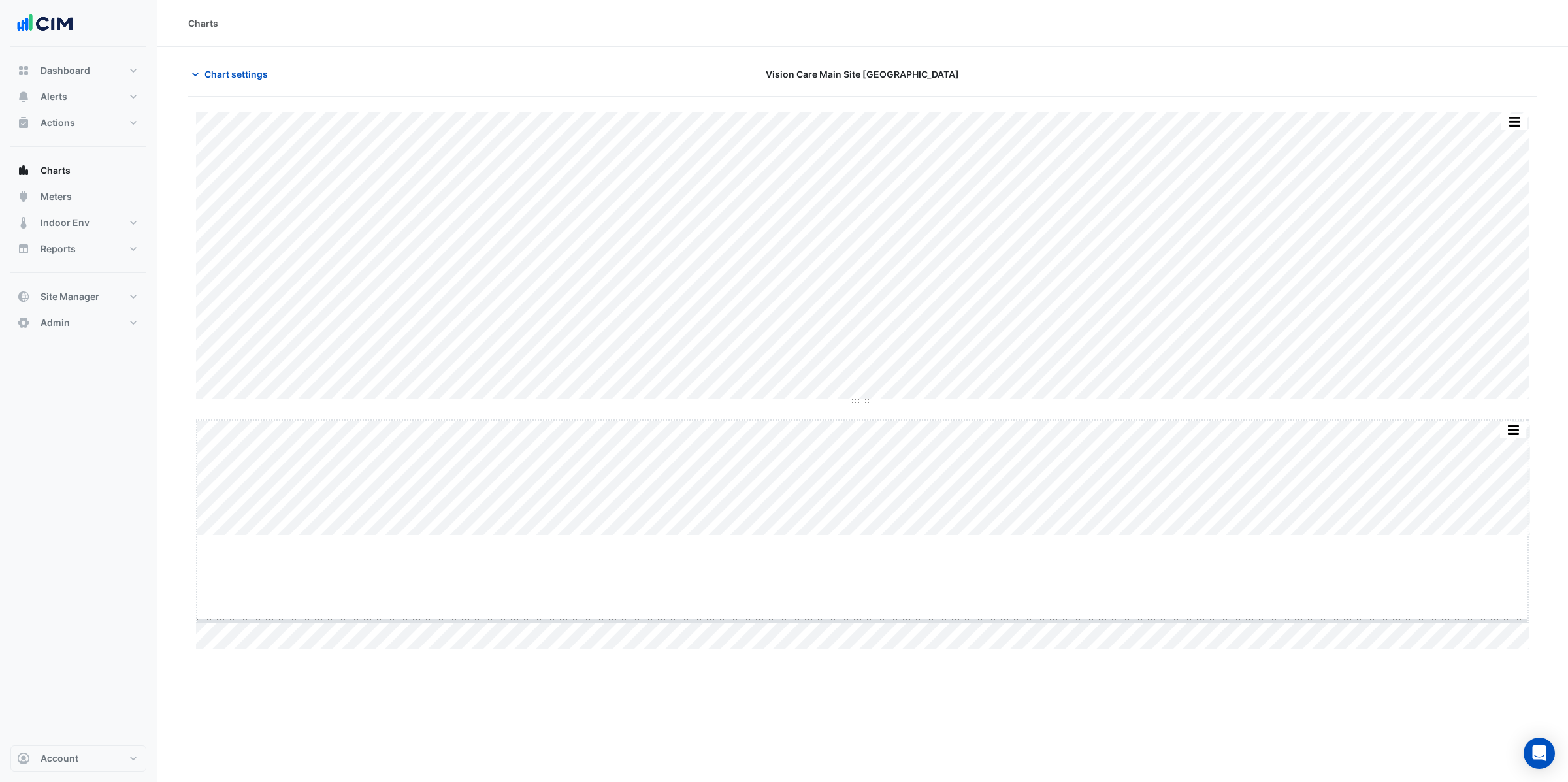
drag, startPoint x: 861, startPoint y: 535, endPoint x: 862, endPoint y: 621, distance: 86.0
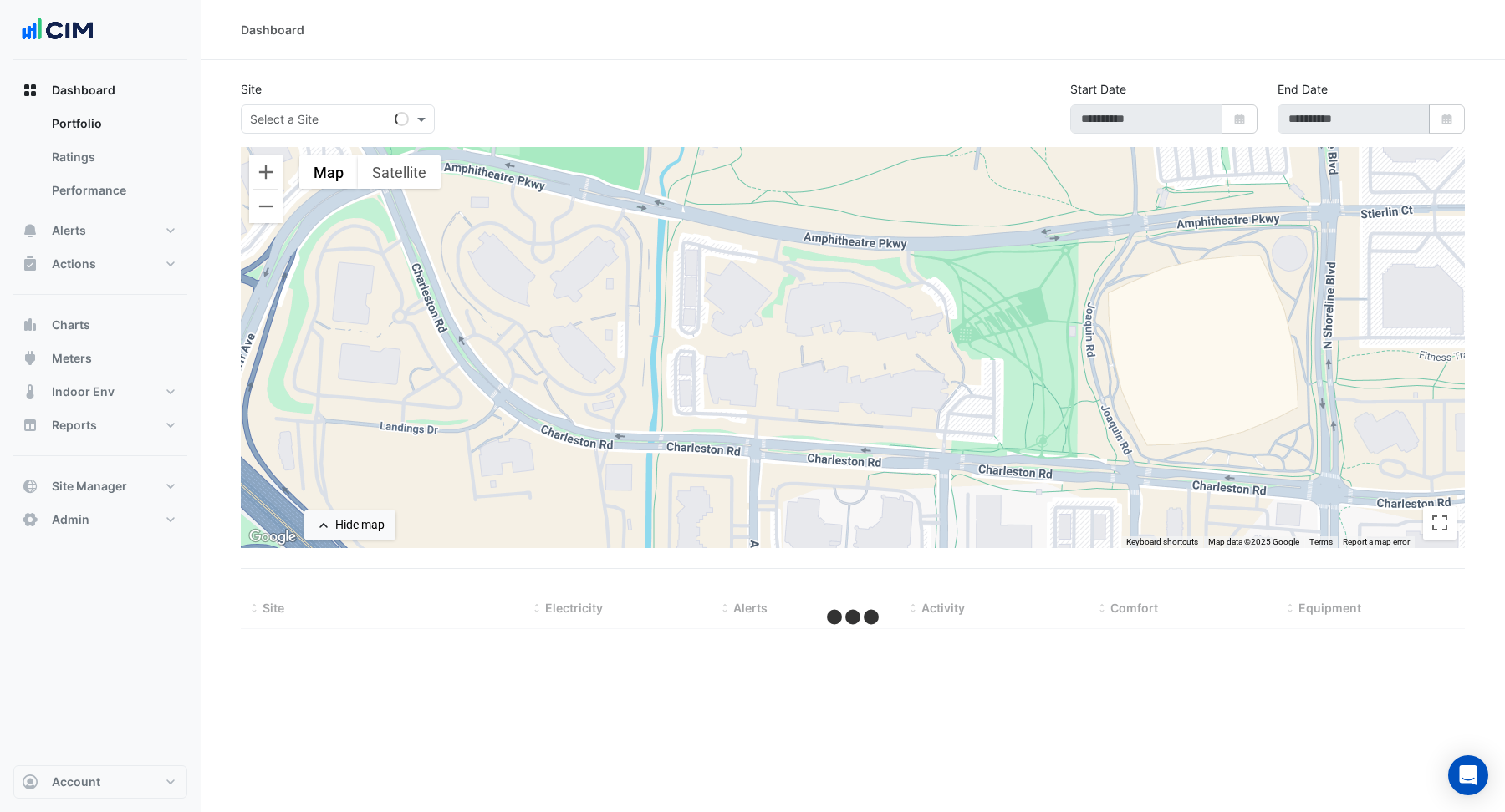
type input "**********"
select select "**"
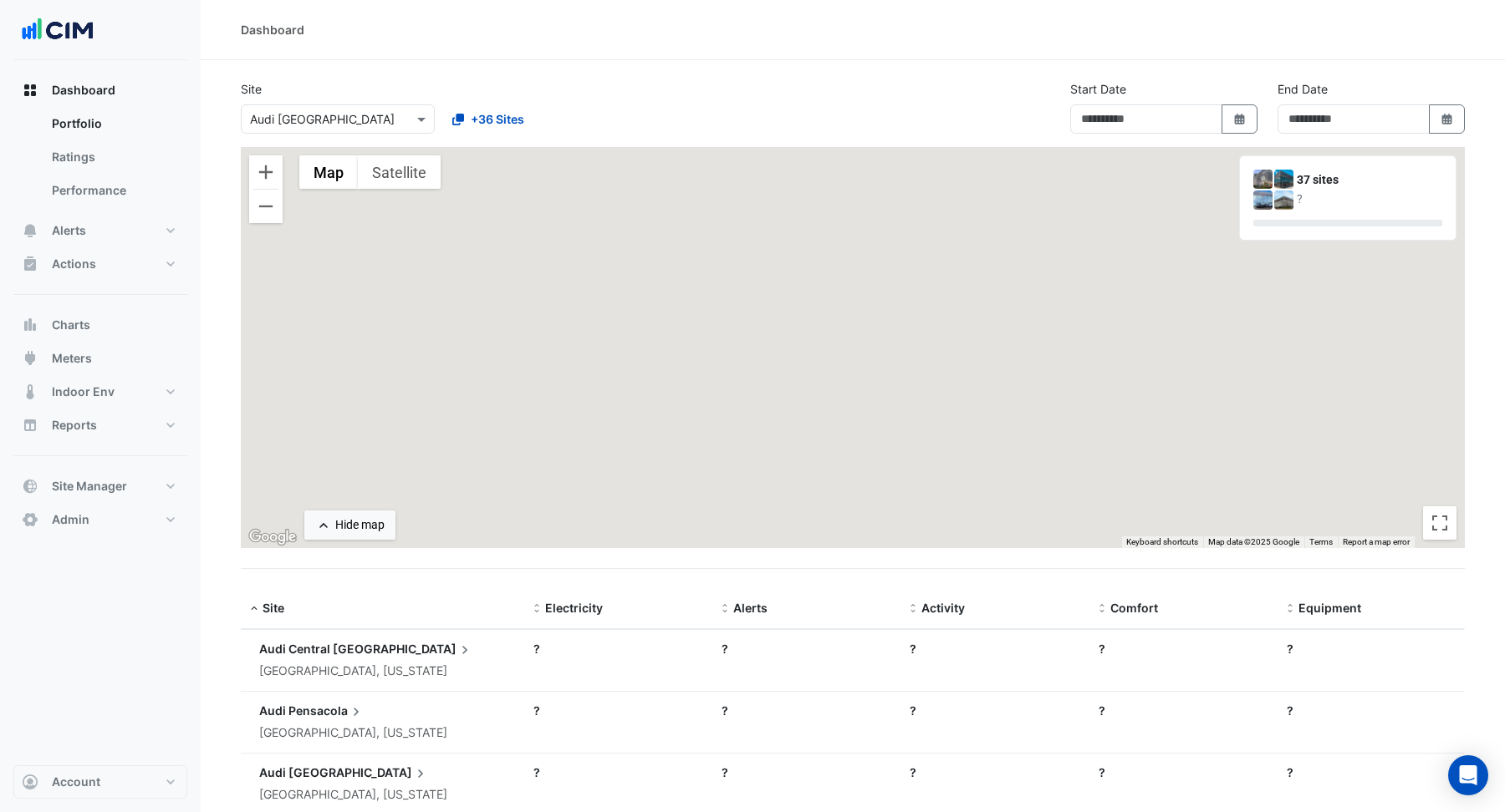
type input "**********"
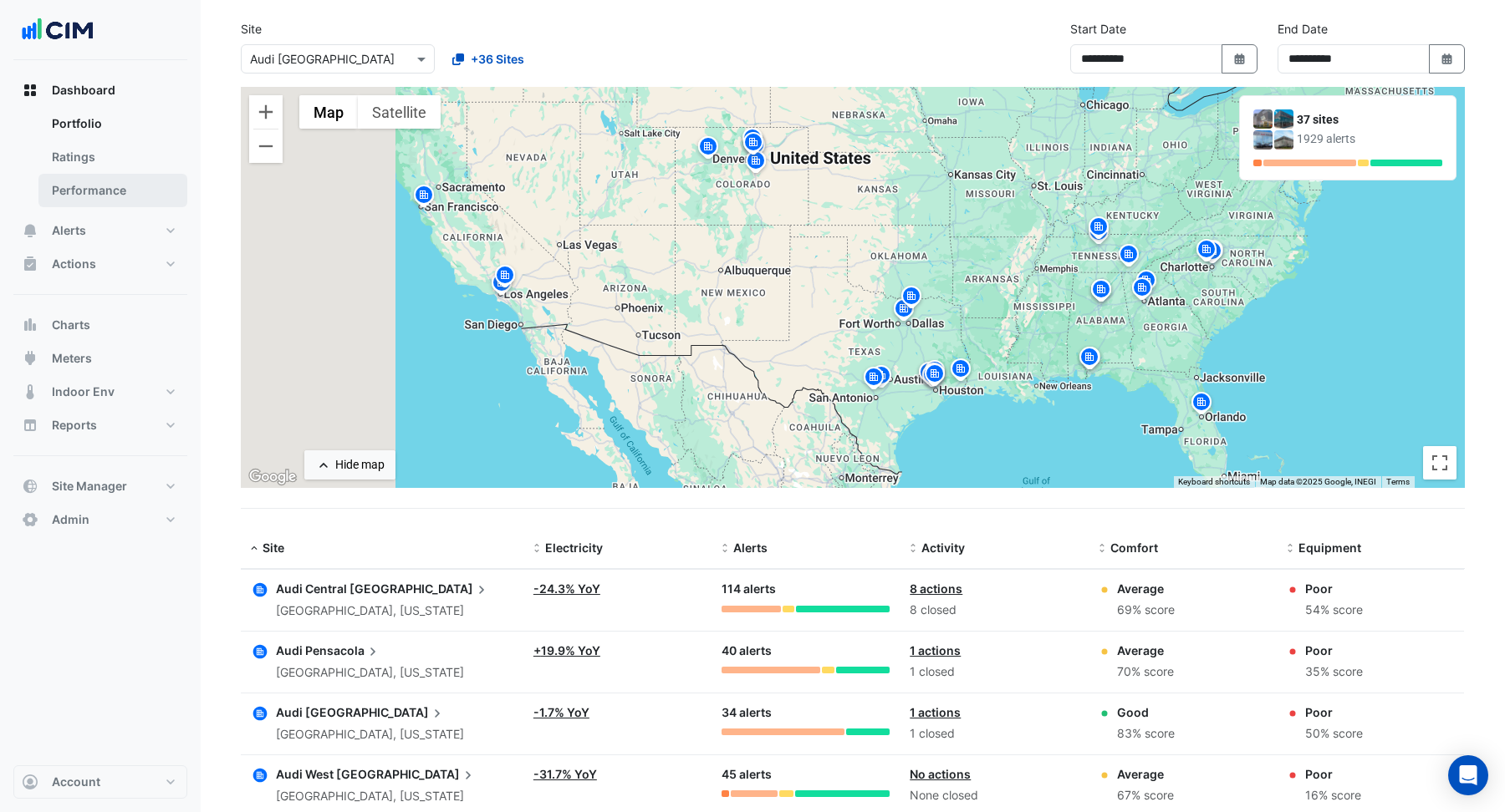
scroll to position [55, 0]
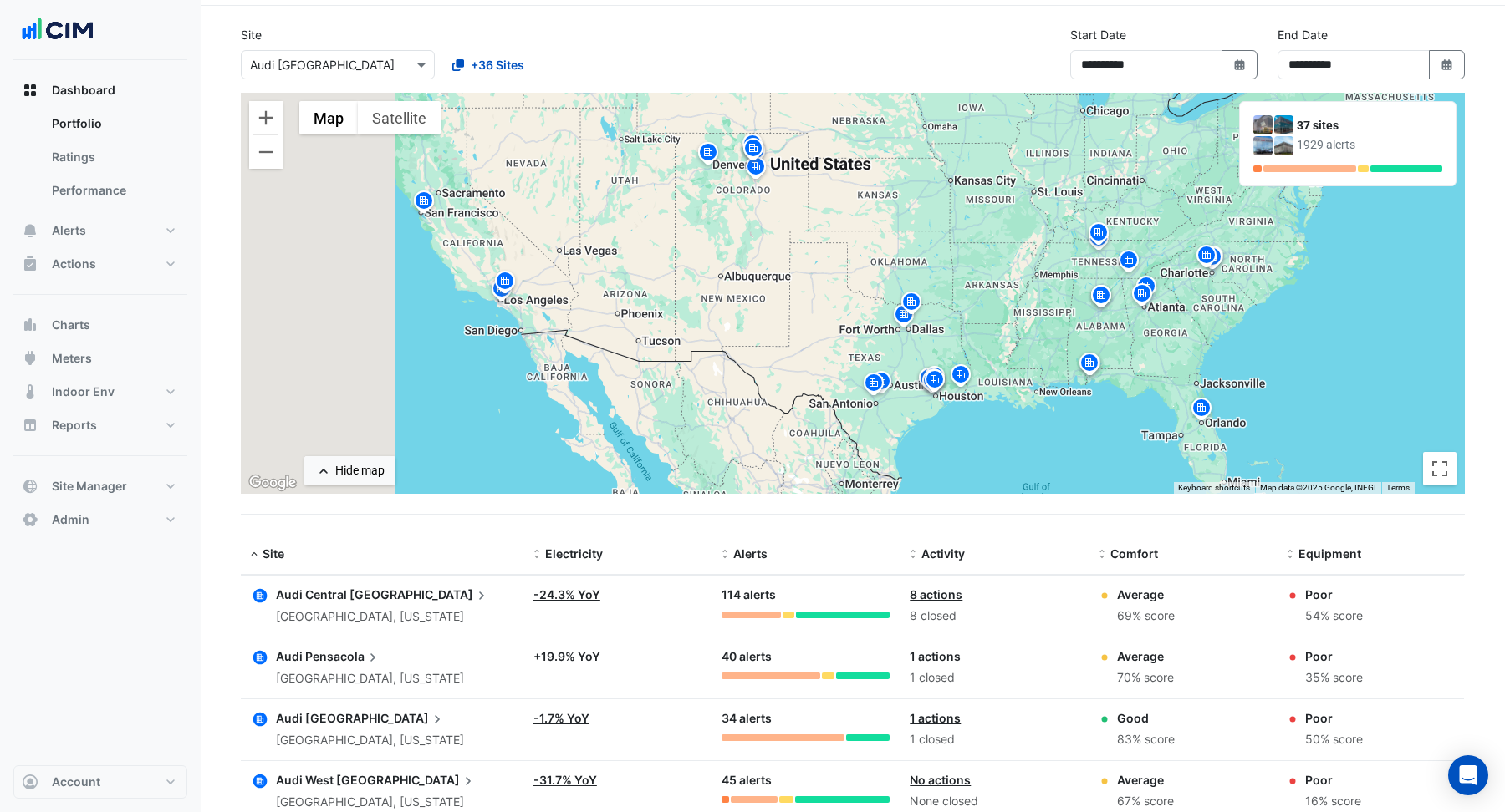
click at [1210, 256] on img at bounding box center [1206, 258] width 27 height 30
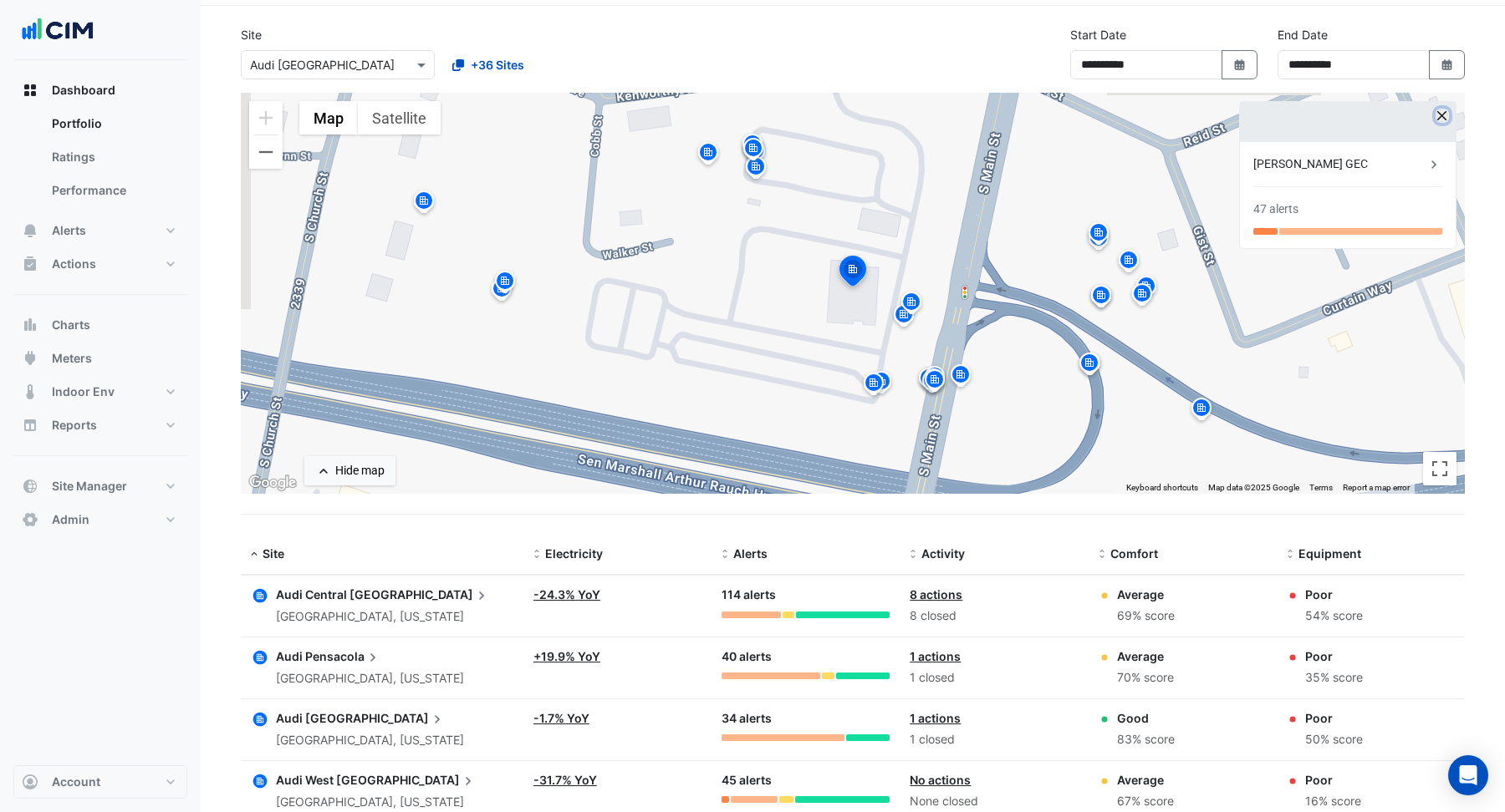
click at [1443, 120] on button "button" at bounding box center [1442, 115] width 14 height 14
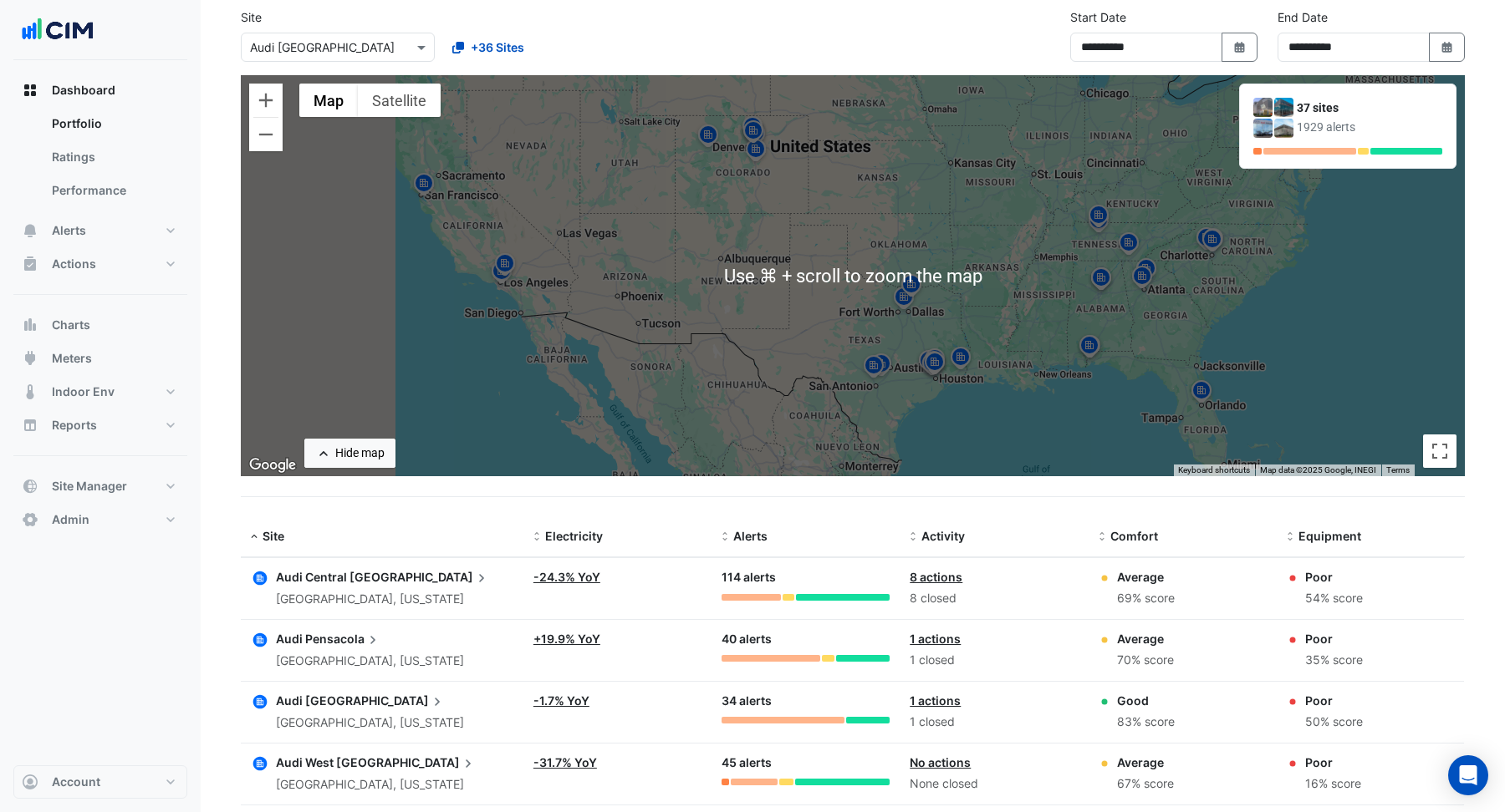
scroll to position [31, 0]
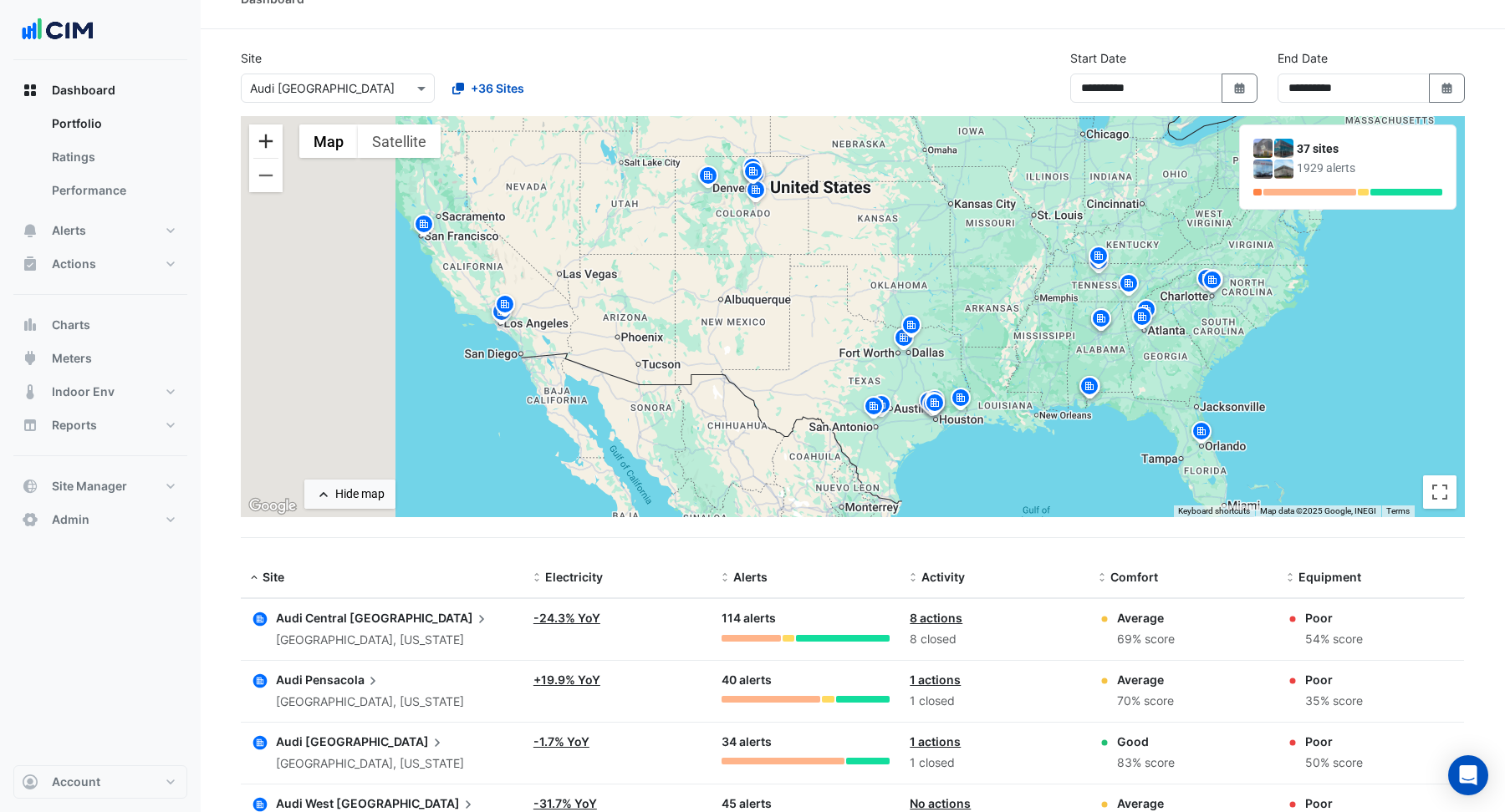
click at [270, 140] on button "Zoom in" at bounding box center [266, 141] width 33 height 33
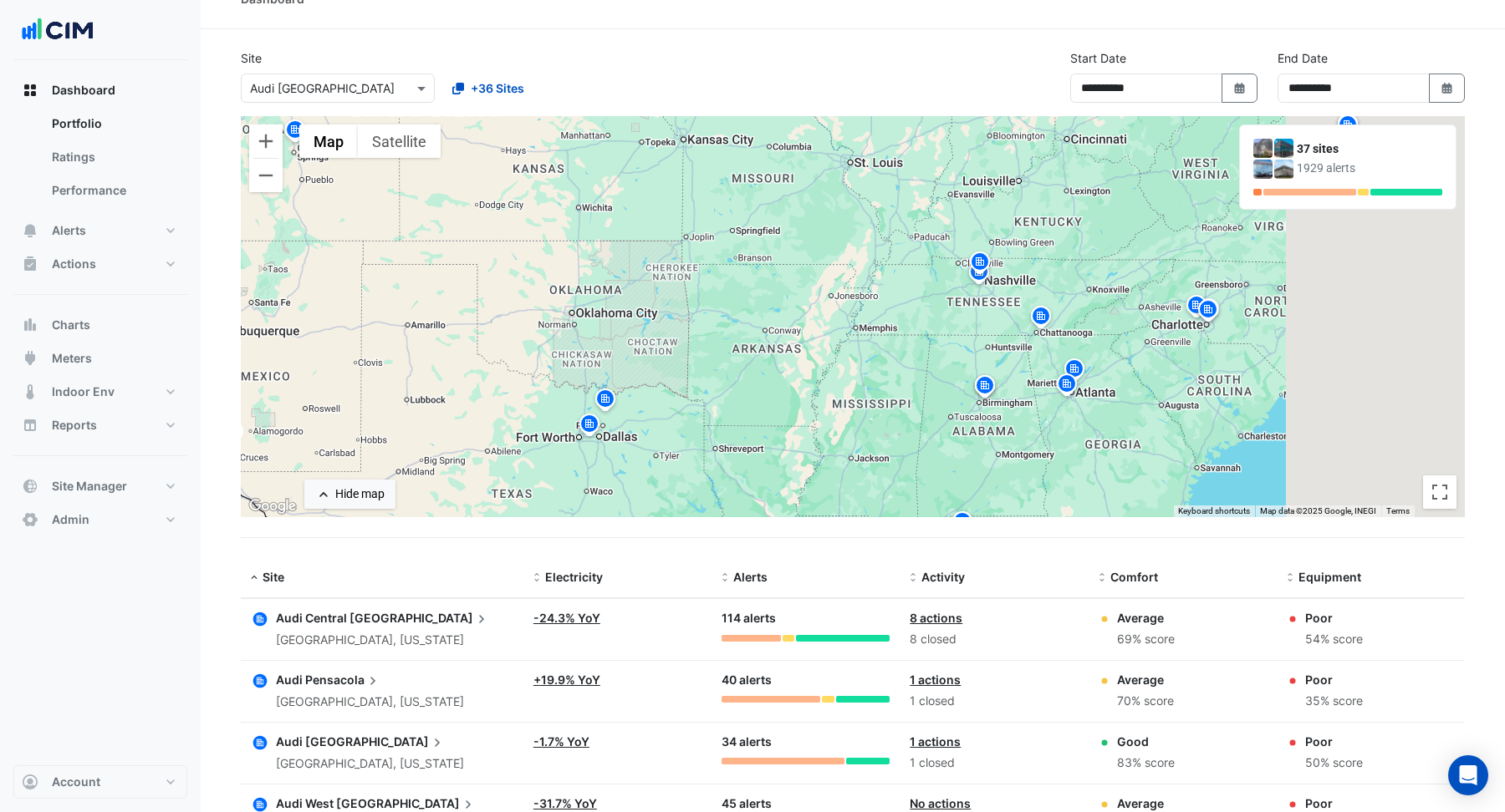
drag, startPoint x: 1213, startPoint y: 314, endPoint x: 782, endPoint y: 371, distance: 434.8
click at [782, 371] on div "To activate drag with keyboard, press Alt + Enter. Once in keyboard drag state,…" at bounding box center [853, 316] width 1224 height 401
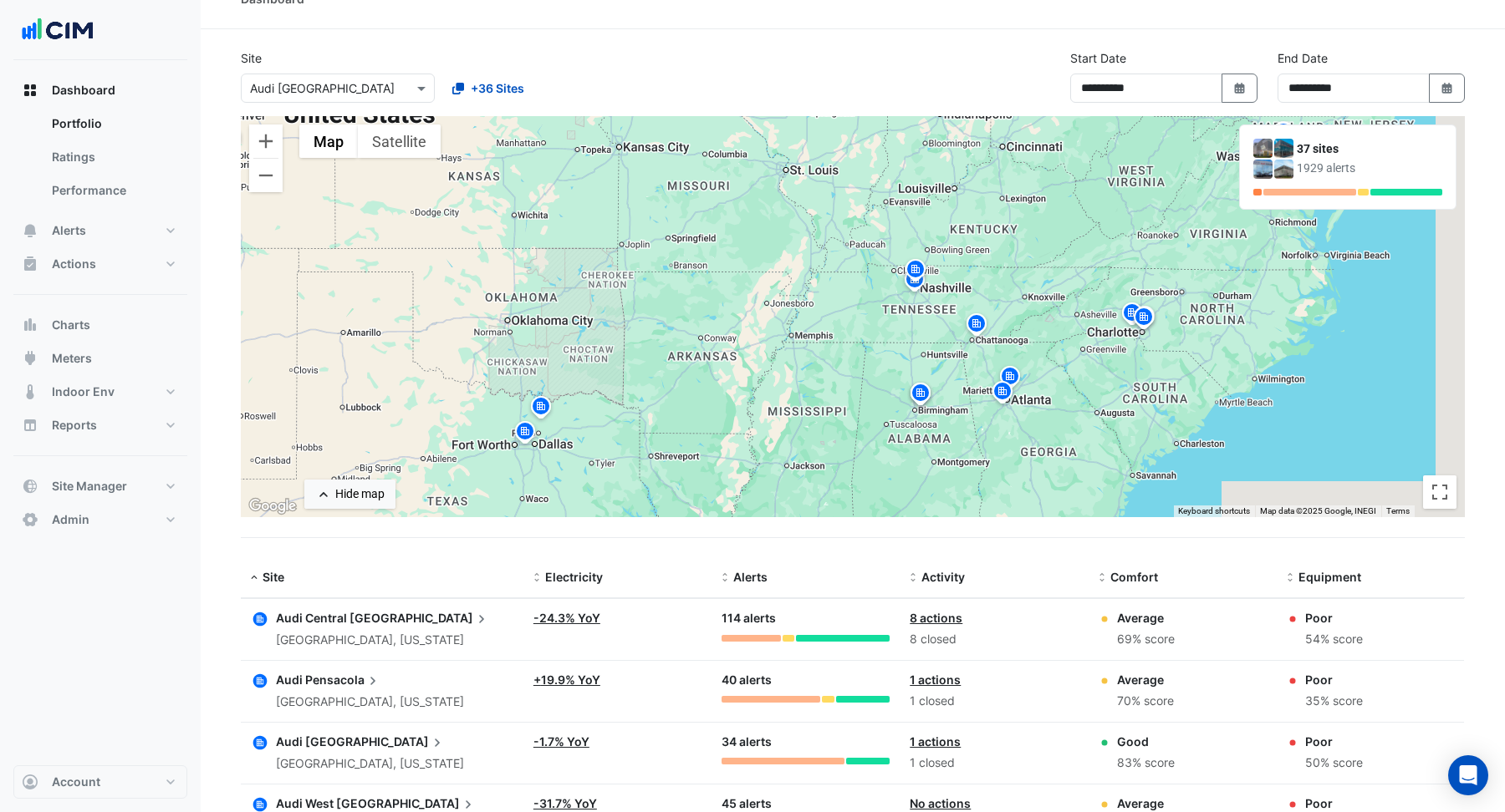
click at [1133, 308] on img at bounding box center [1143, 320] width 27 height 30
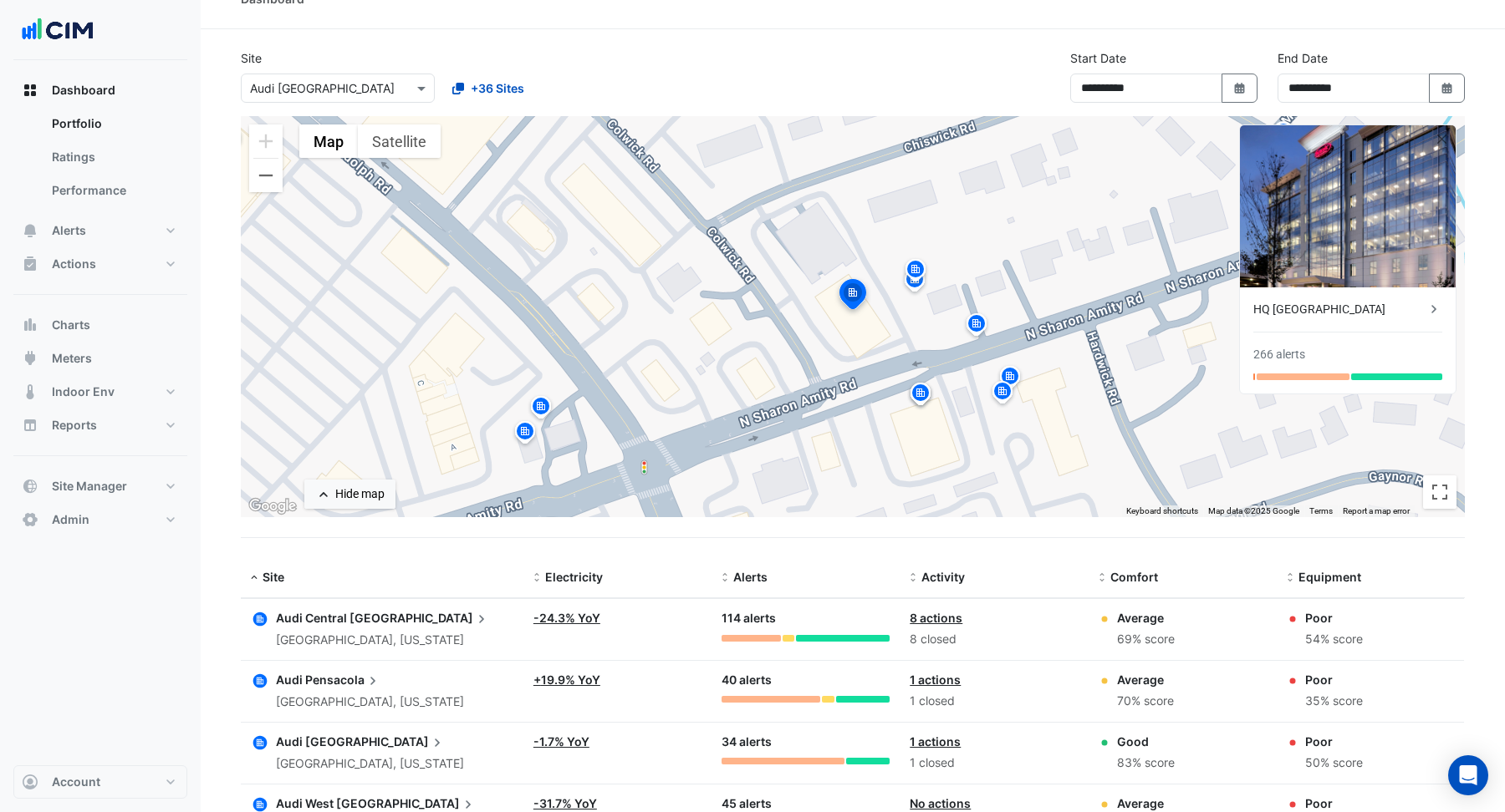
click at [1438, 309] on icon at bounding box center [1434, 310] width 17 height 17
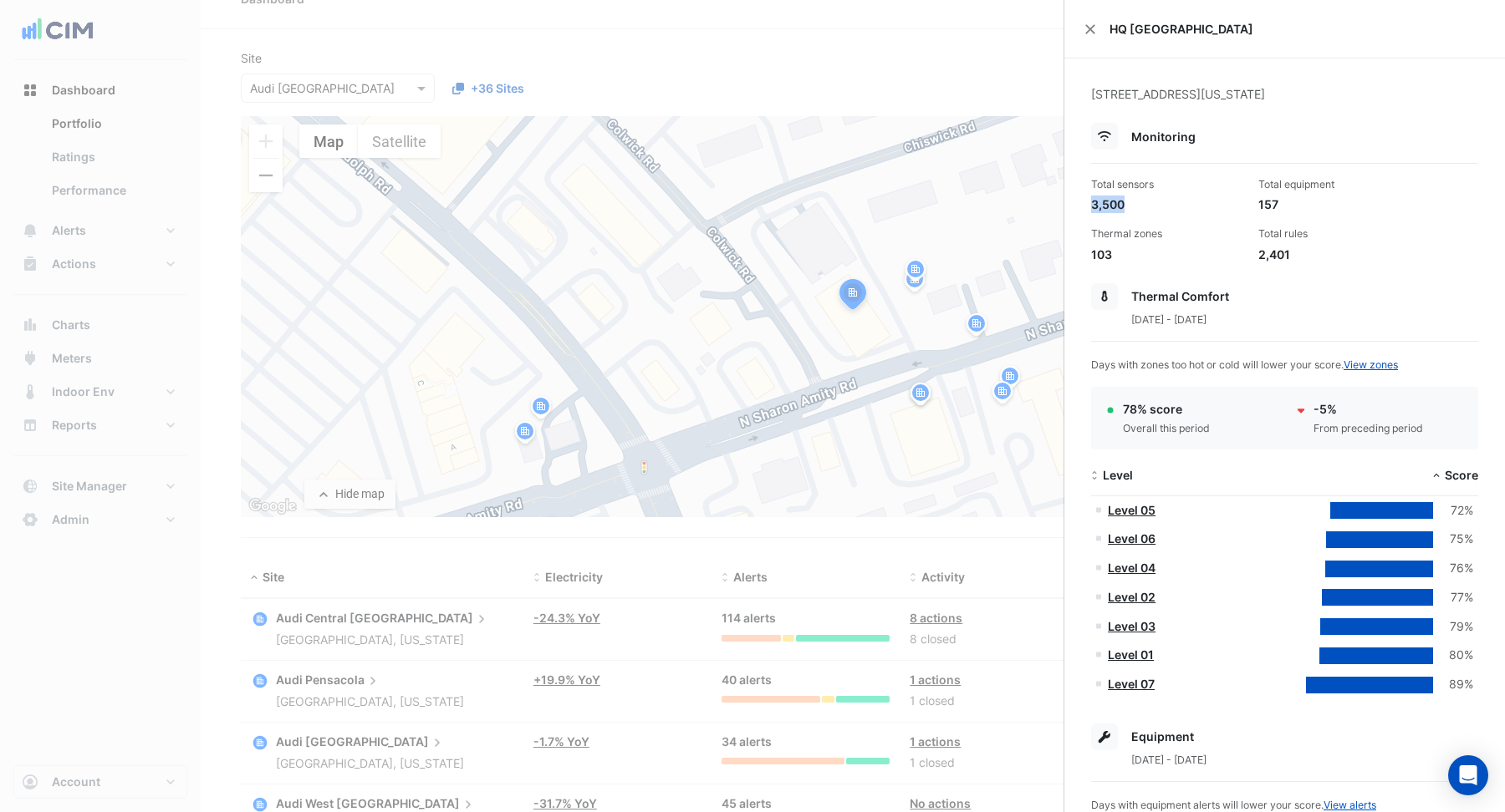
drag, startPoint x: 1091, startPoint y: 202, endPoint x: 1142, endPoint y: 202, distance: 51.0
click at [1139, 200] on div "3,500" at bounding box center [1168, 204] width 154 height 18
drag, startPoint x: 1259, startPoint y: 205, endPoint x: 1303, endPoint y: 201, distance: 44.2
click at [1302, 201] on div "157" at bounding box center [1335, 204] width 154 height 18
drag, startPoint x: 1276, startPoint y: 252, endPoint x: 1314, endPoint y: 250, distance: 38.1
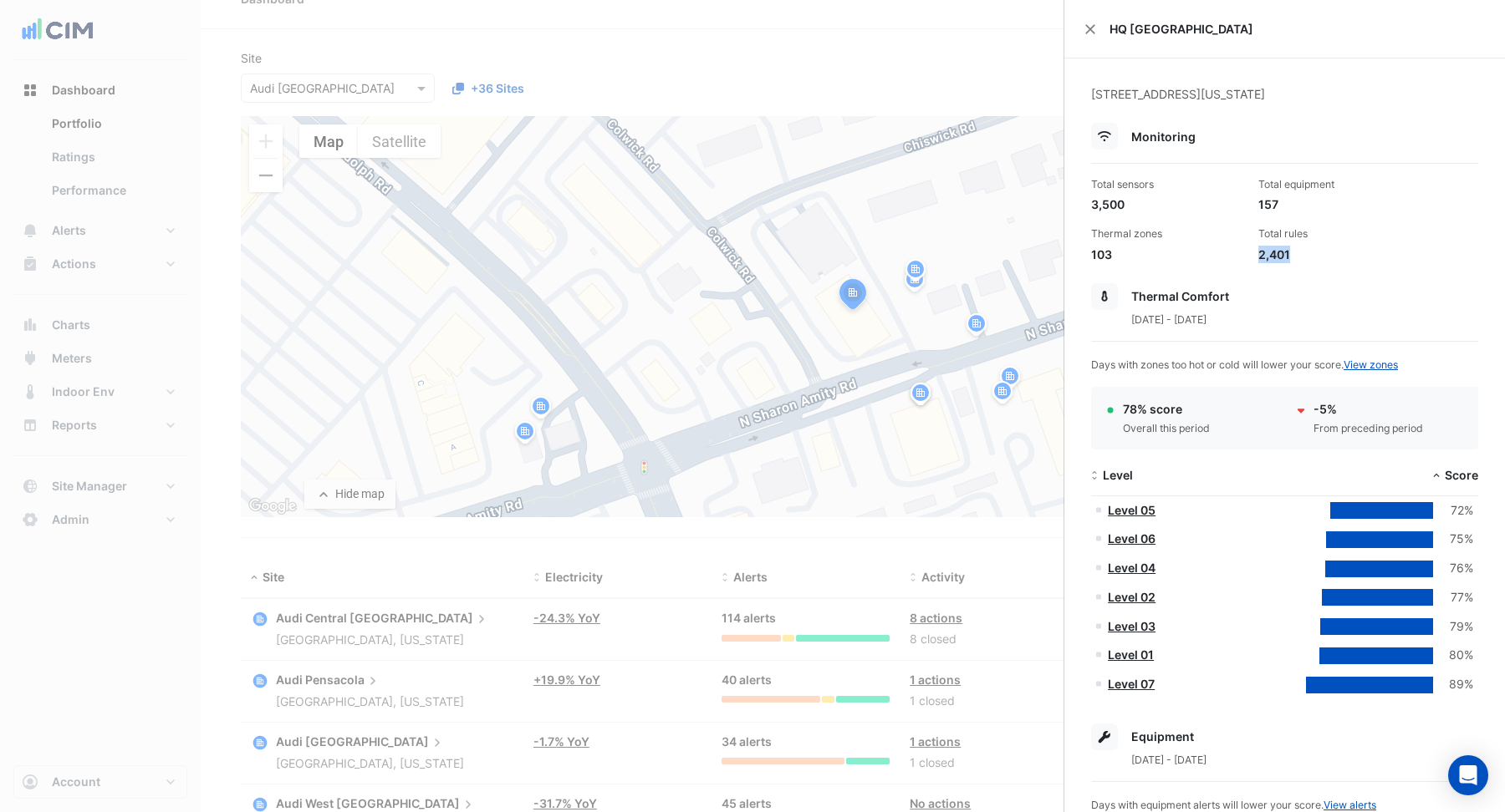
click at [1314, 250] on div "2,401" at bounding box center [1335, 254] width 154 height 18
click at [1092, 26] on button "Close" at bounding box center [1090, 29] width 12 height 12
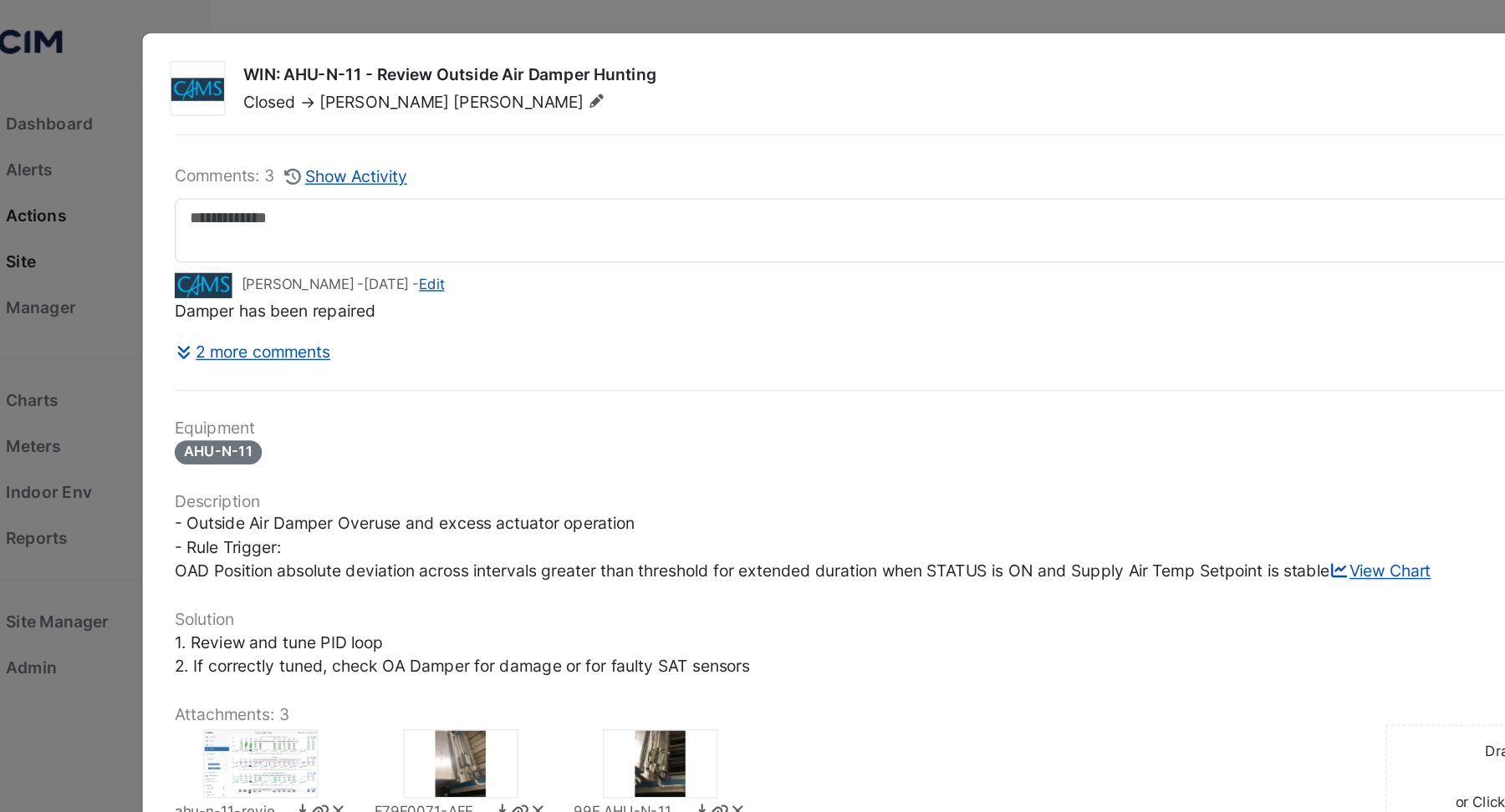
drag, startPoint x: 287, startPoint y: 53, endPoint x: 529, endPoint y: 49, distance: 242.0
click at [527, 46] on div "WIN: AHU-N-11 - Review Outside Air Damper Hunting" at bounding box center [770, 57] width 1089 height 20
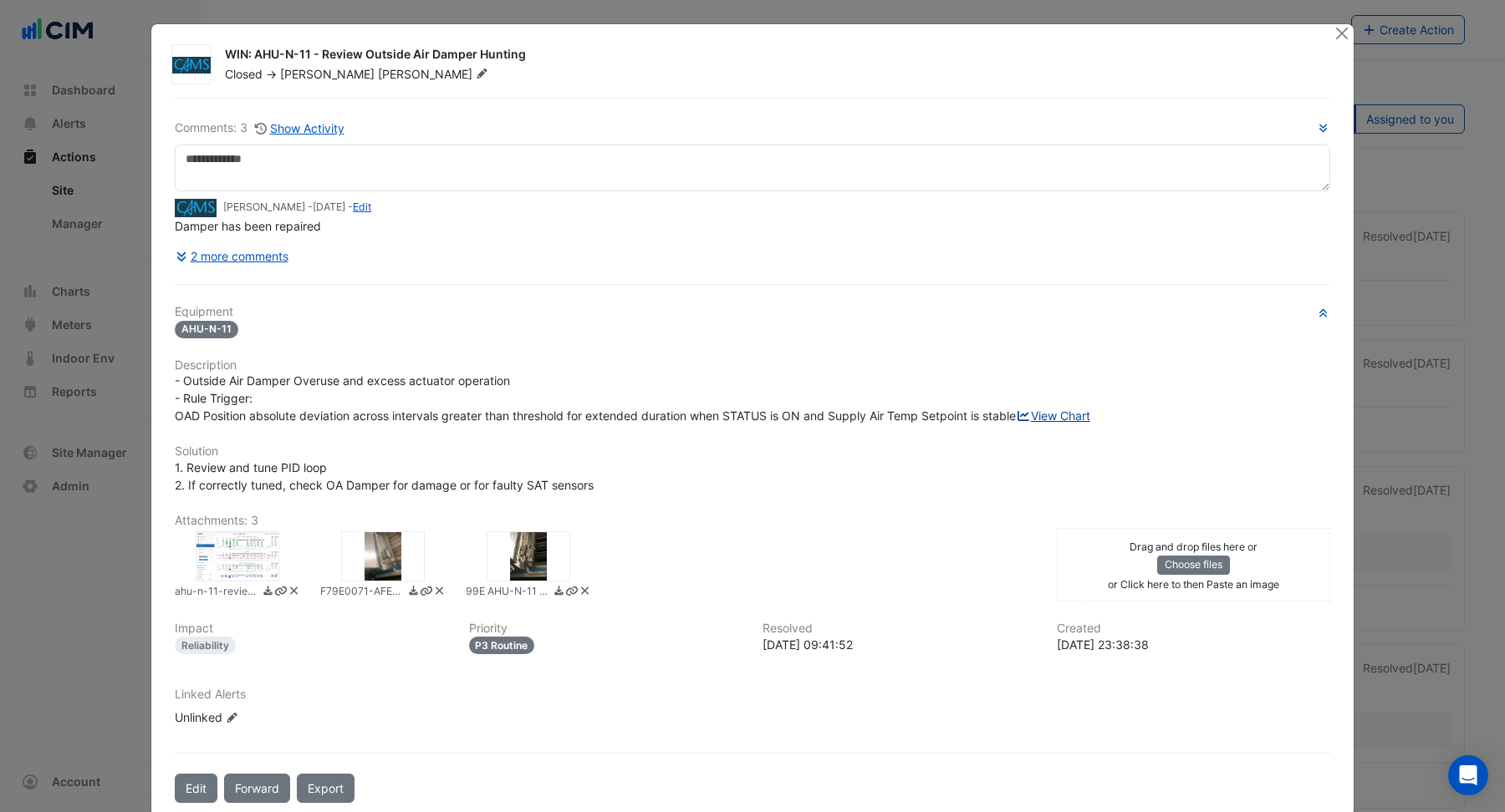
click at [1016, 423] on link "View Chart" at bounding box center [1053, 415] width 74 height 14
click at [529, 565] on div at bounding box center [529, 556] width 83 height 50
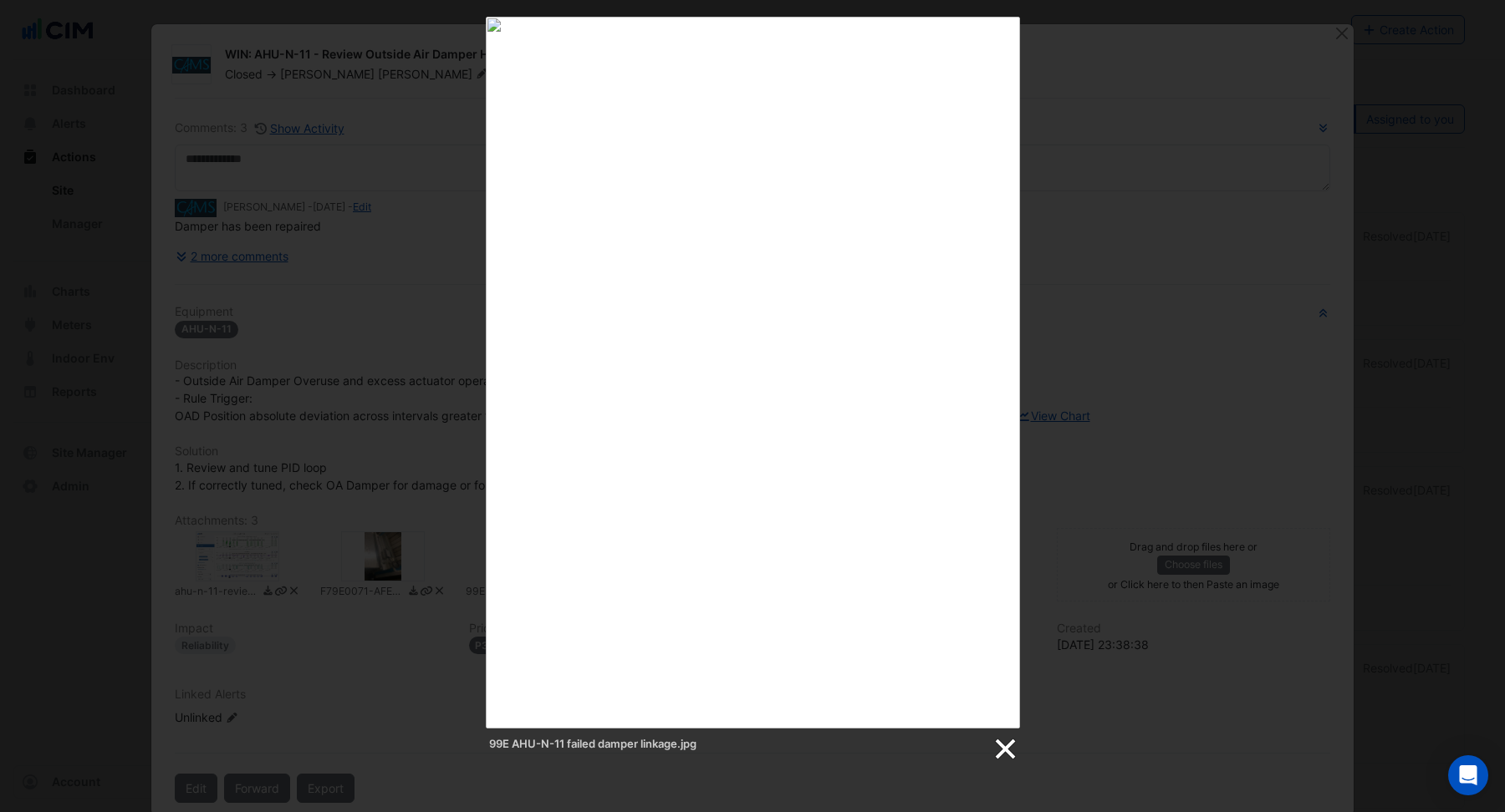
click at [1009, 751] on link at bounding box center [1003, 749] width 25 height 25
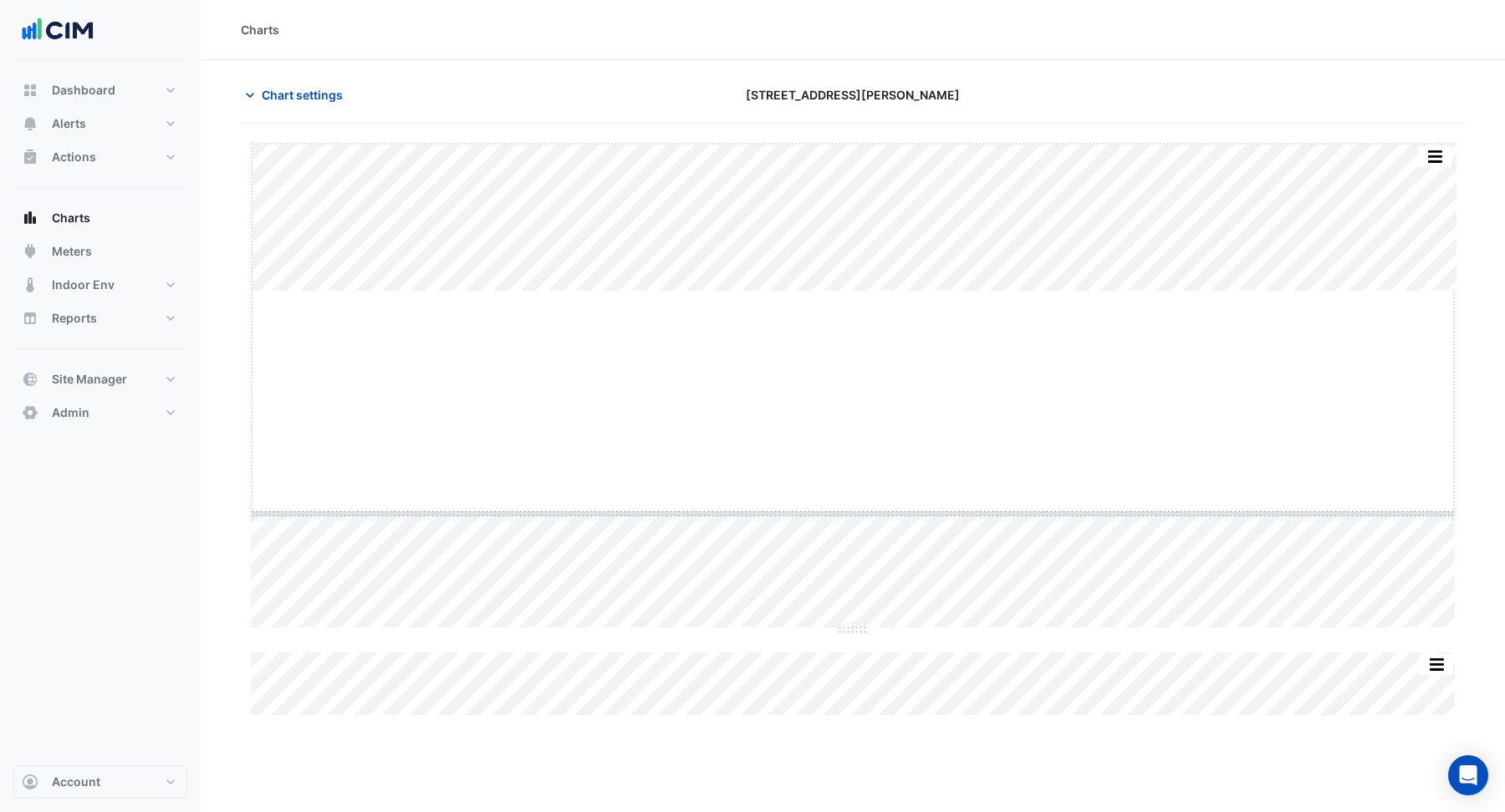
drag, startPoint x: 849, startPoint y: 293, endPoint x: 832, endPoint y: 514, distance: 221.7
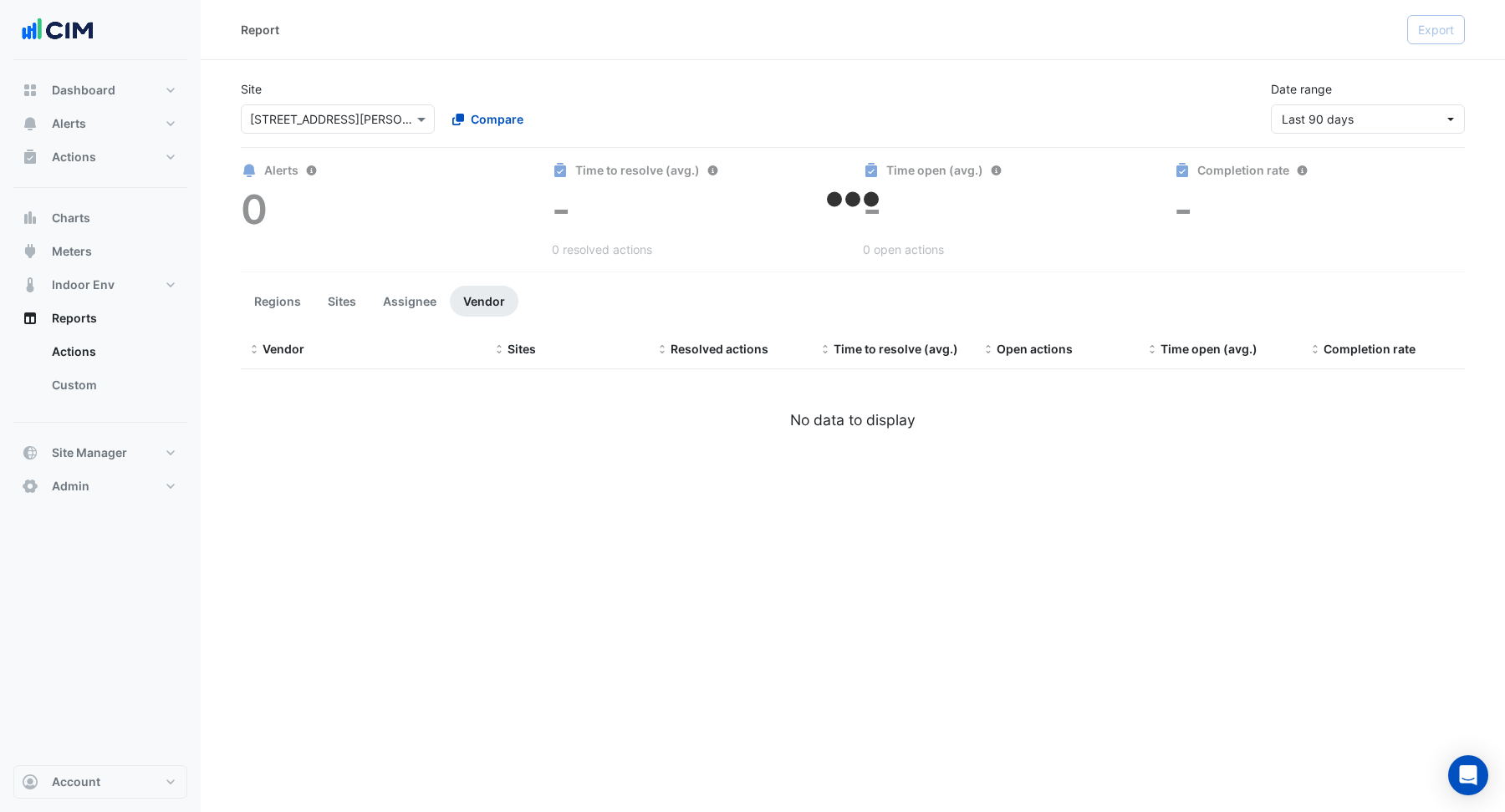
select select "**"
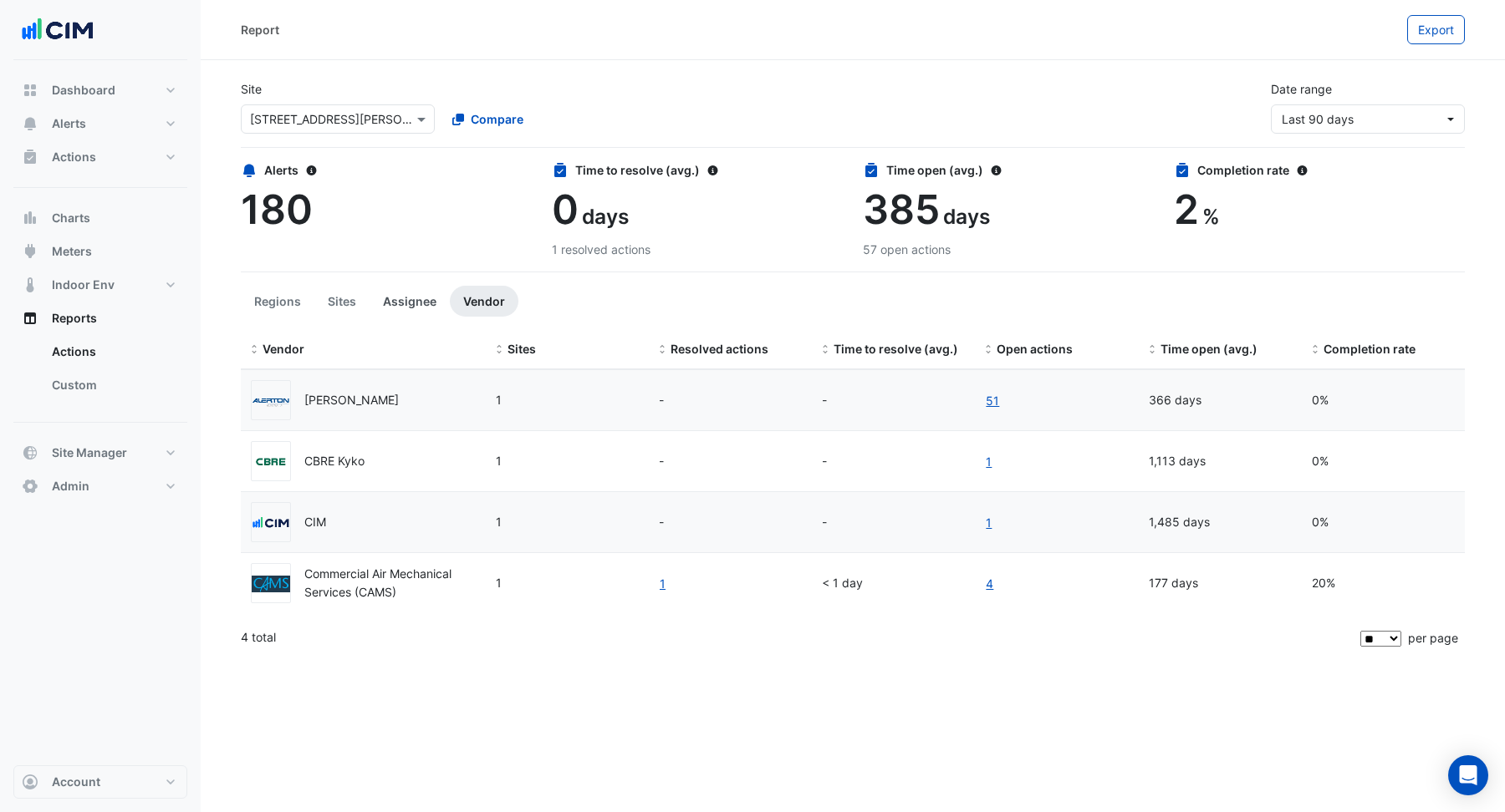
click at [400, 302] on button "Assignee" at bounding box center [410, 300] width 81 height 31
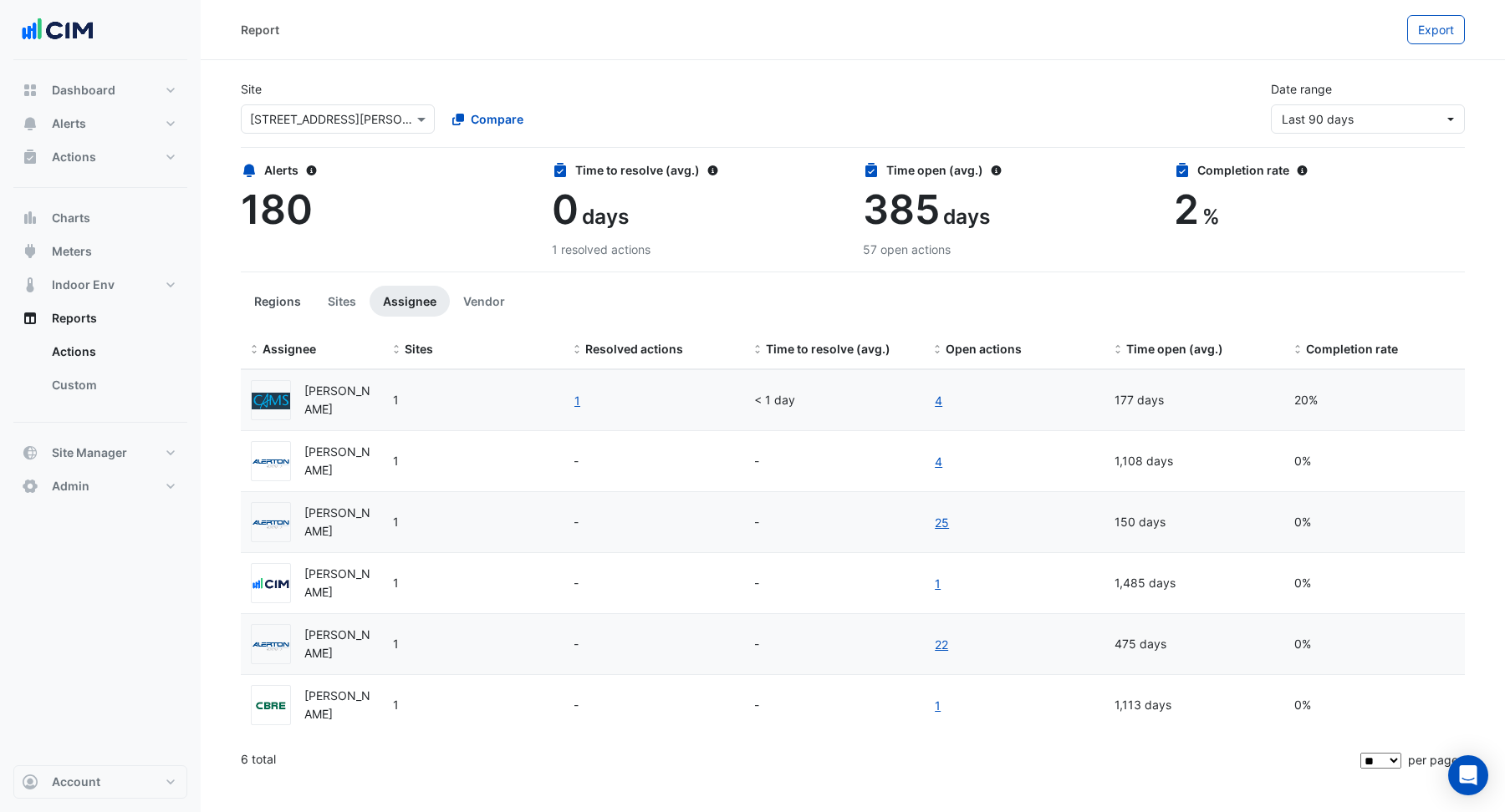
click at [288, 304] on button "Regions" at bounding box center [277, 300] width 73 height 31
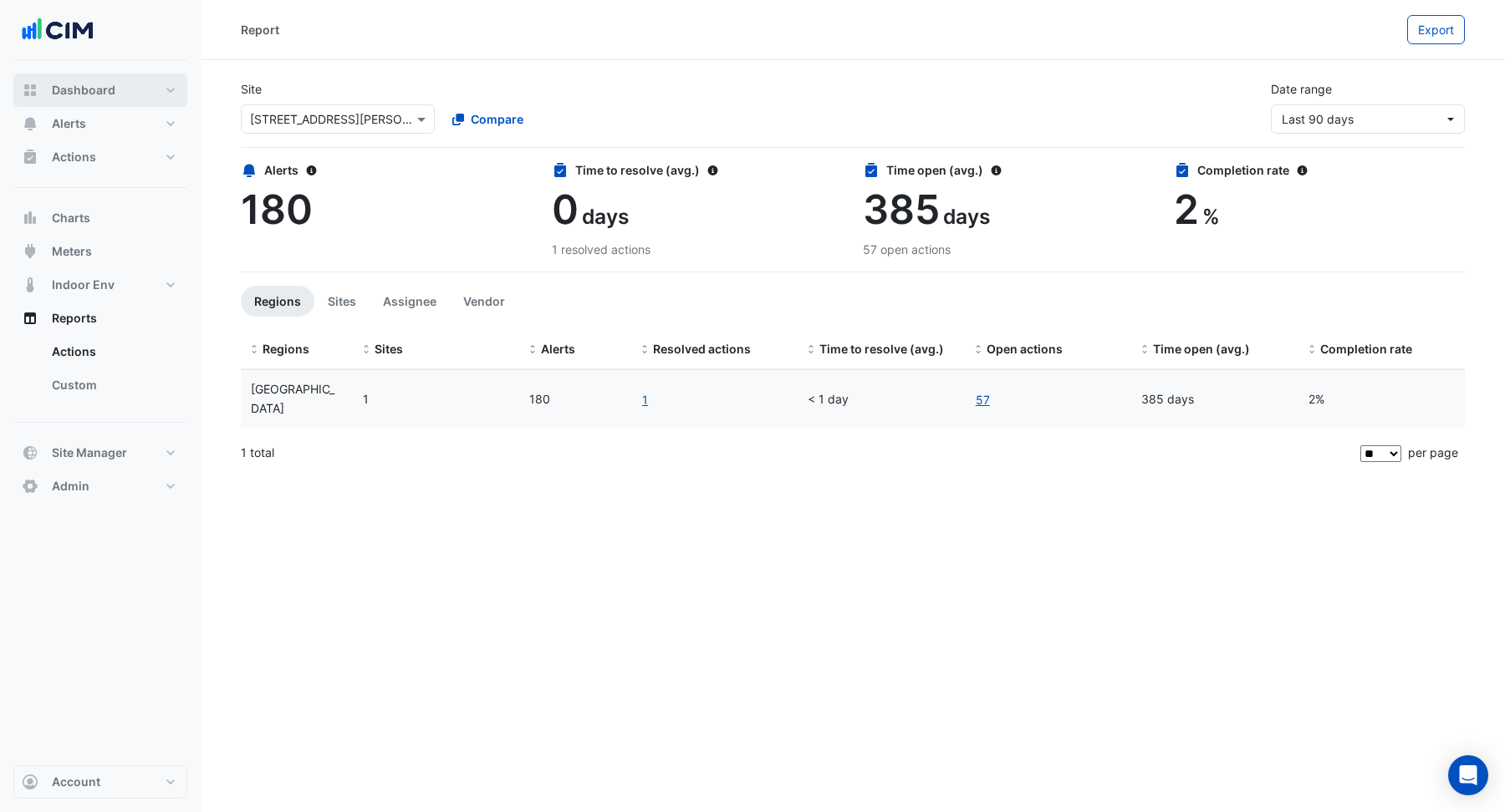
click at [84, 98] on button "Dashboard" at bounding box center [100, 90] width 174 height 33
select select "**"
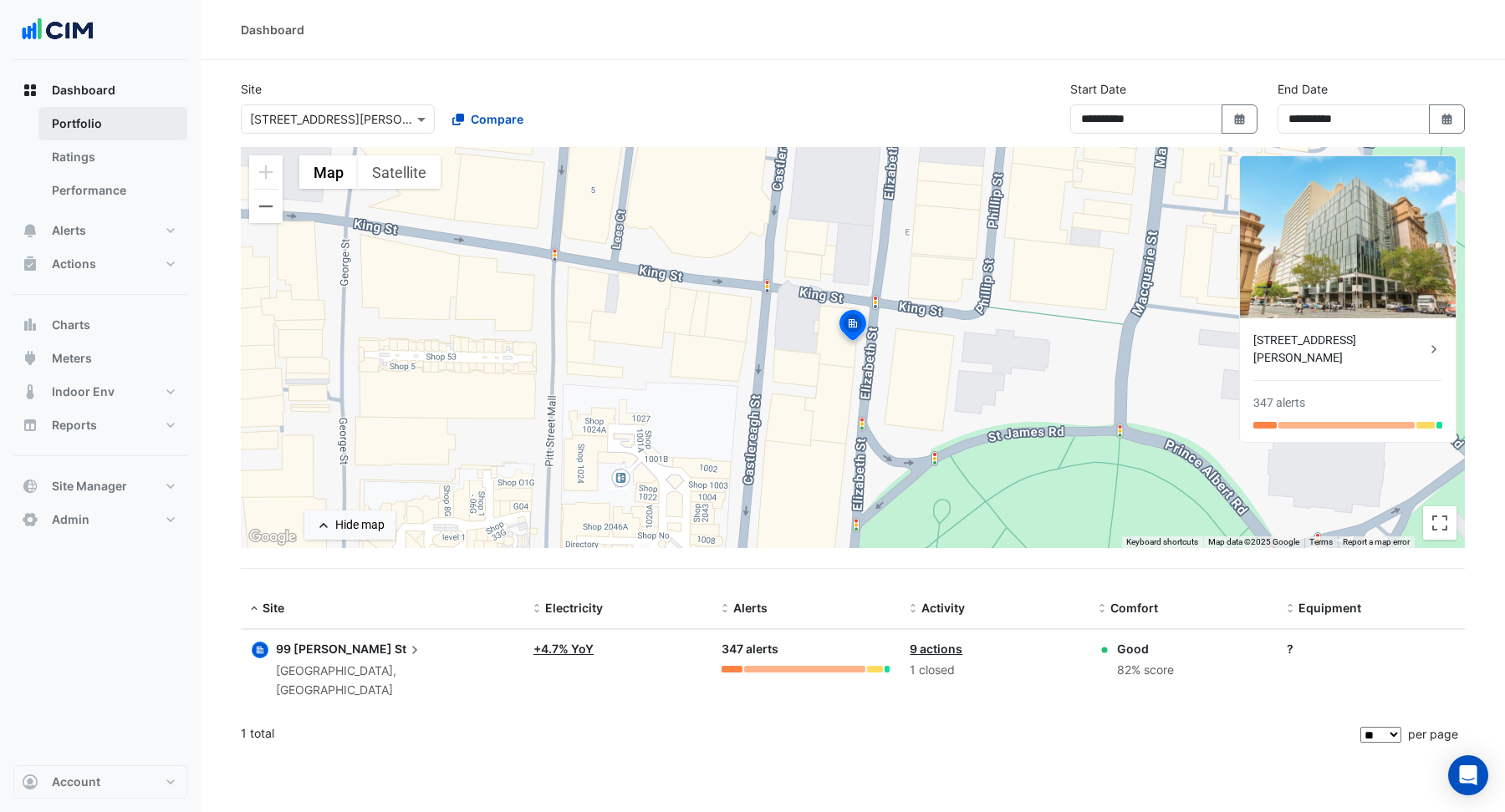
click at [83, 133] on link "Portfolio" at bounding box center [112, 123] width 148 height 33
